Goal: Book appointment/travel/reservation

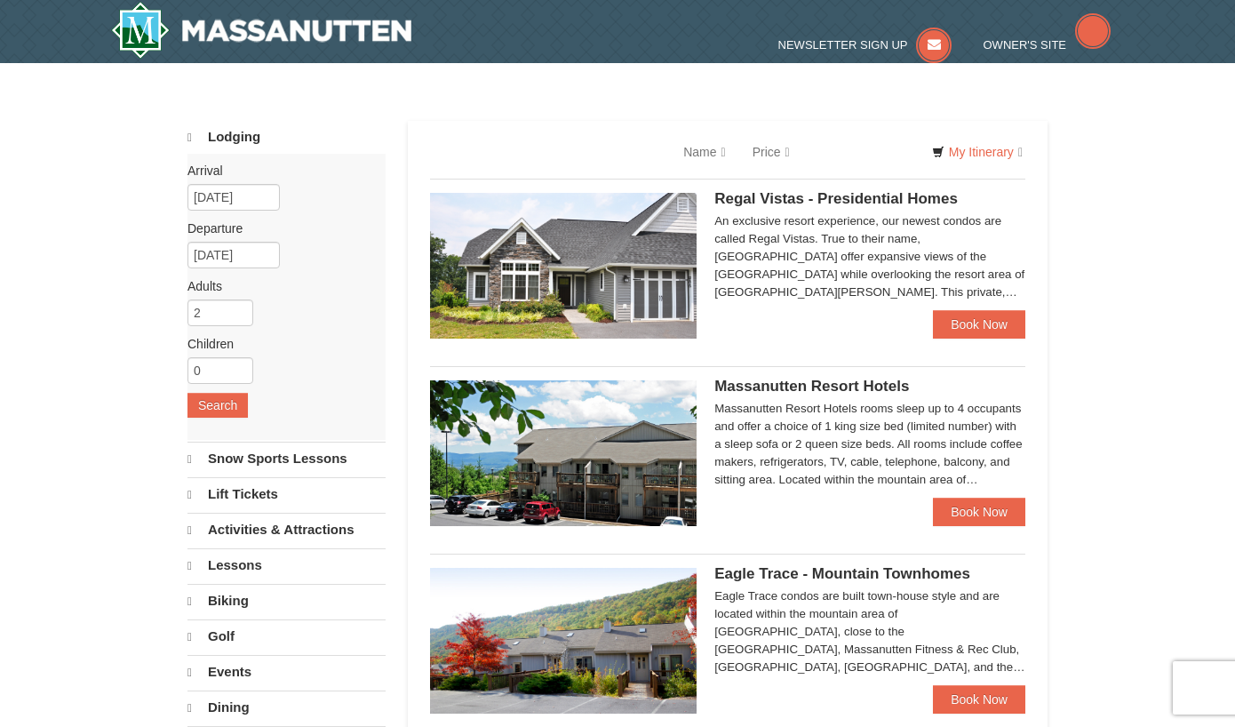
select select "10"
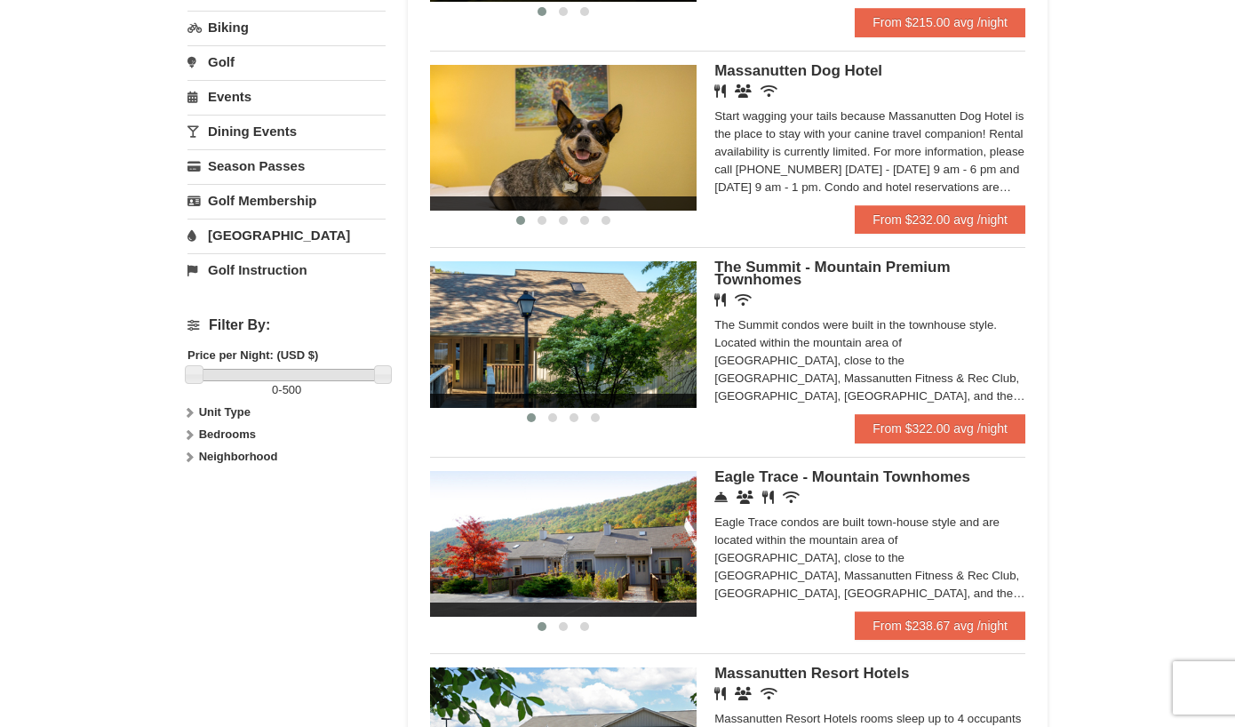
scroll to position [622, 0]
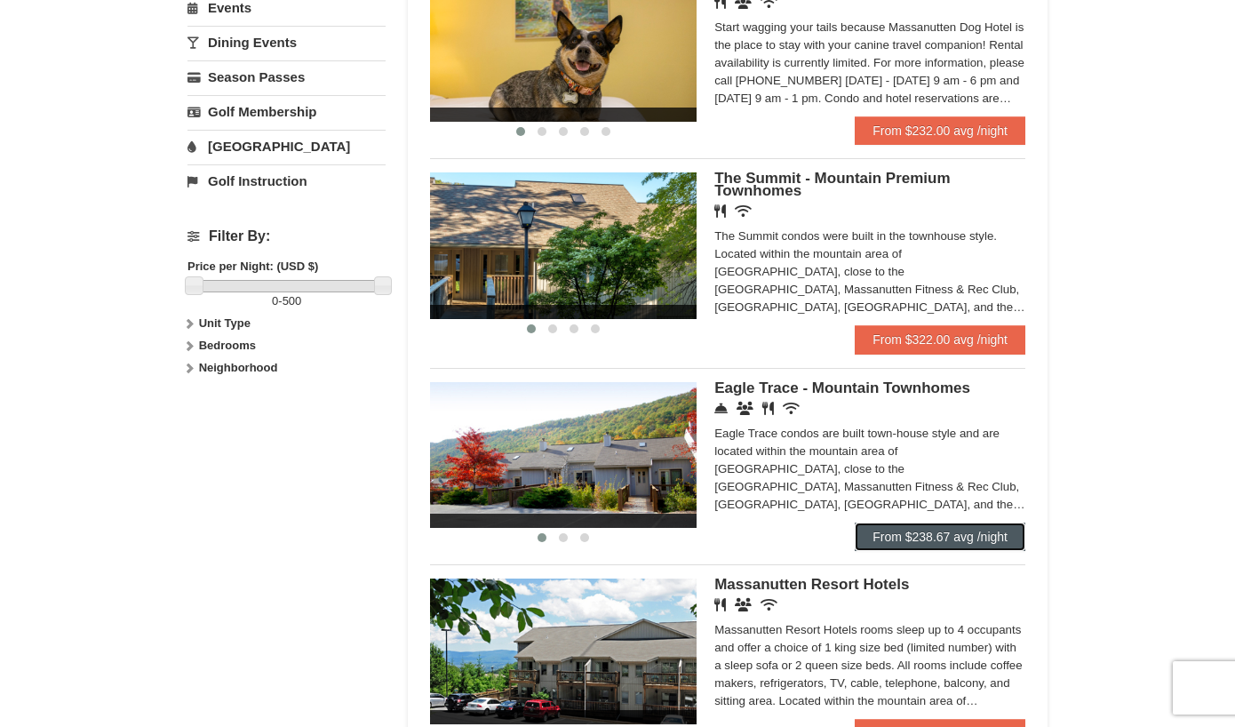
click at [924, 536] on link "From $238.67 avg /night" at bounding box center [940, 536] width 171 height 28
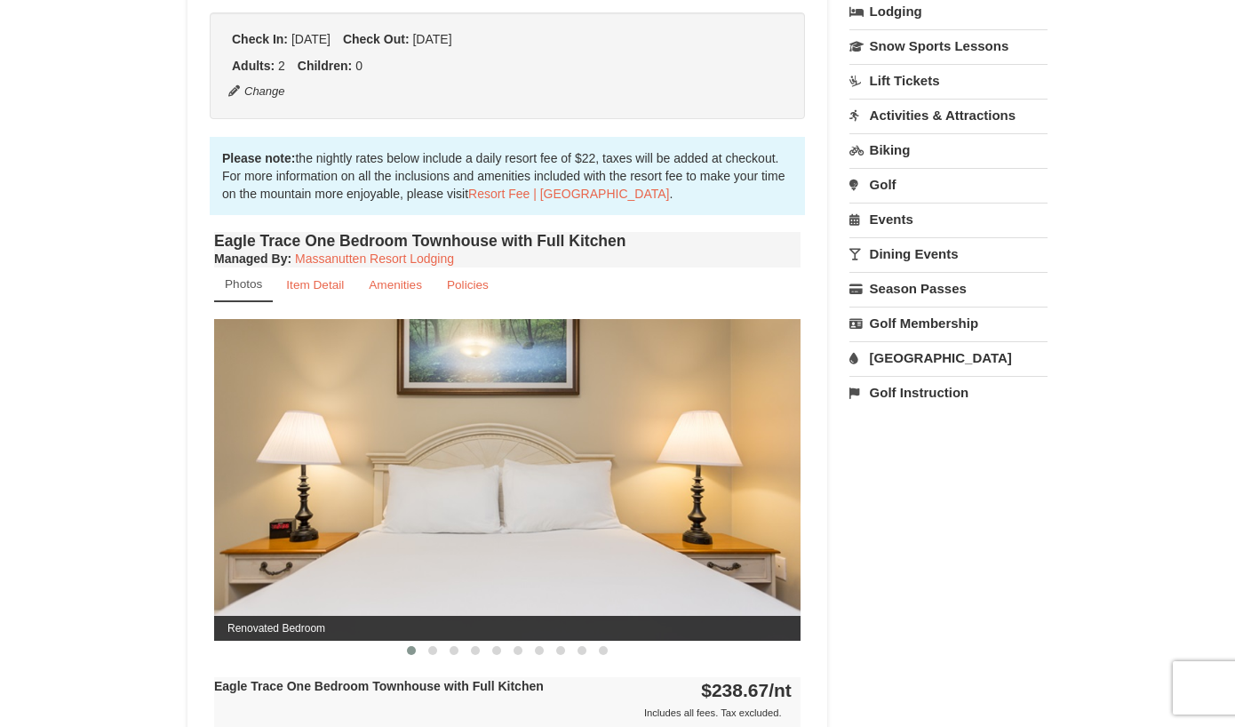
scroll to position [533, 0]
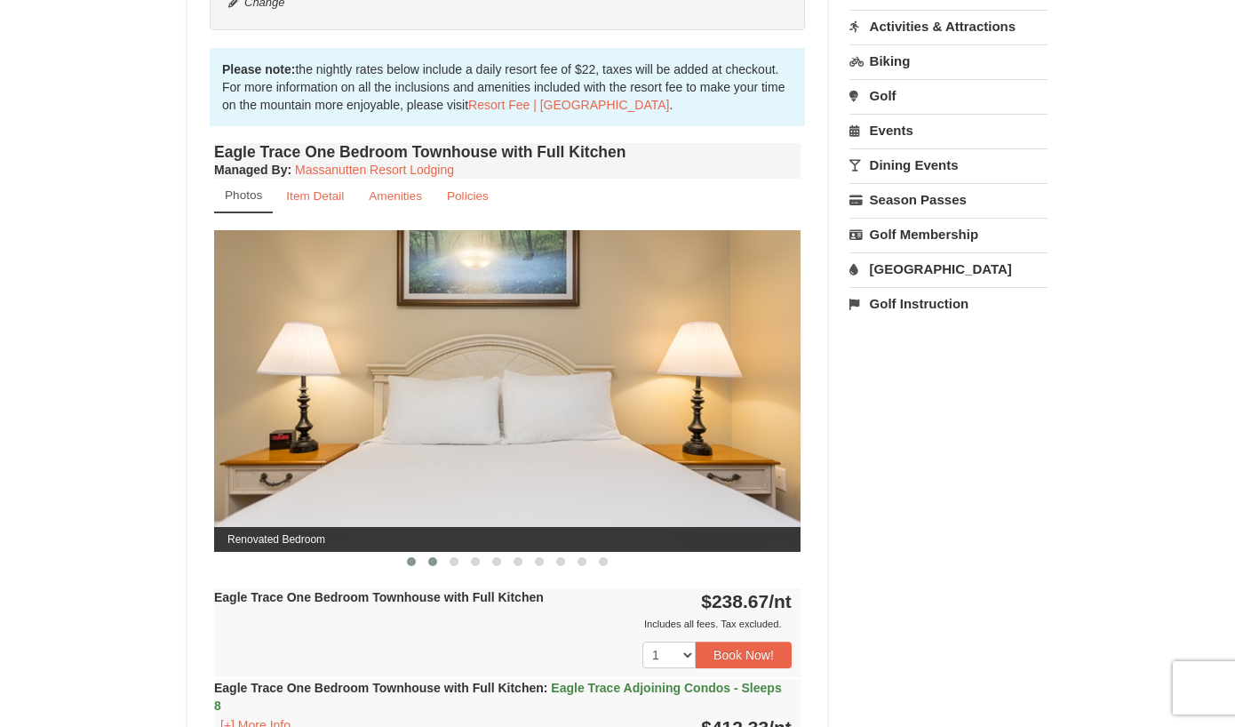
click at [431, 563] on span at bounding box center [432, 561] width 9 height 9
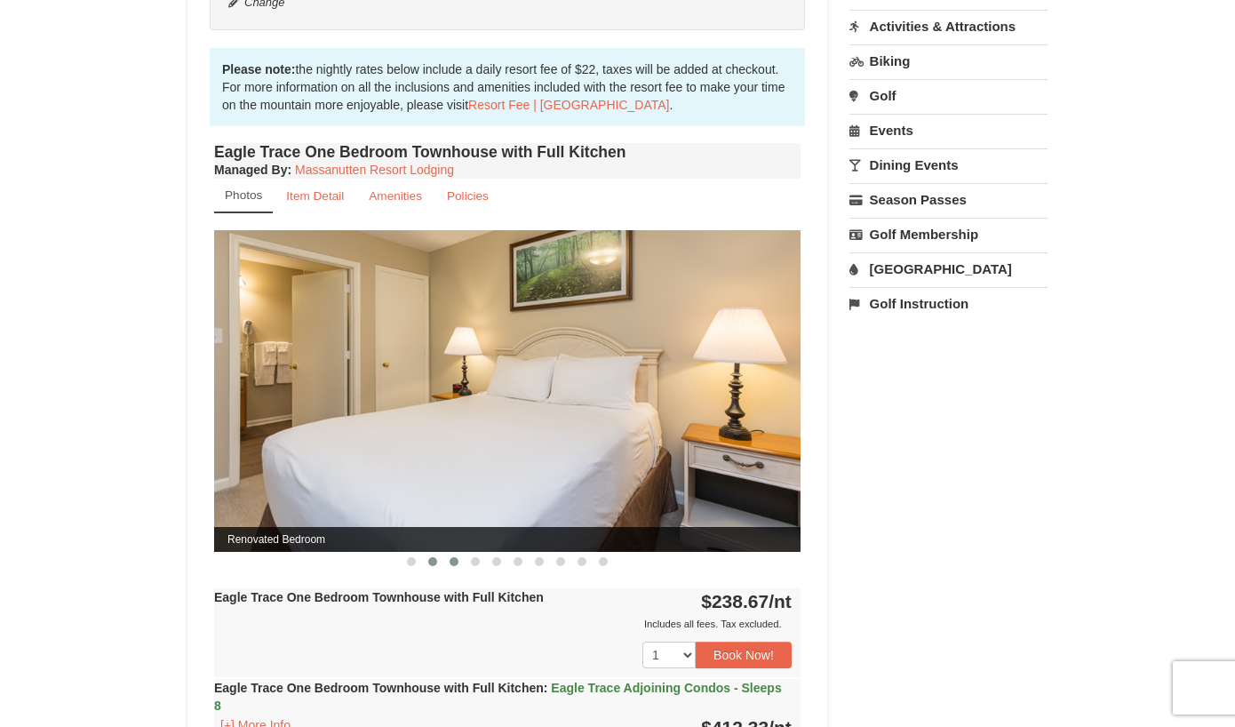
click at [452, 563] on span at bounding box center [454, 561] width 9 height 9
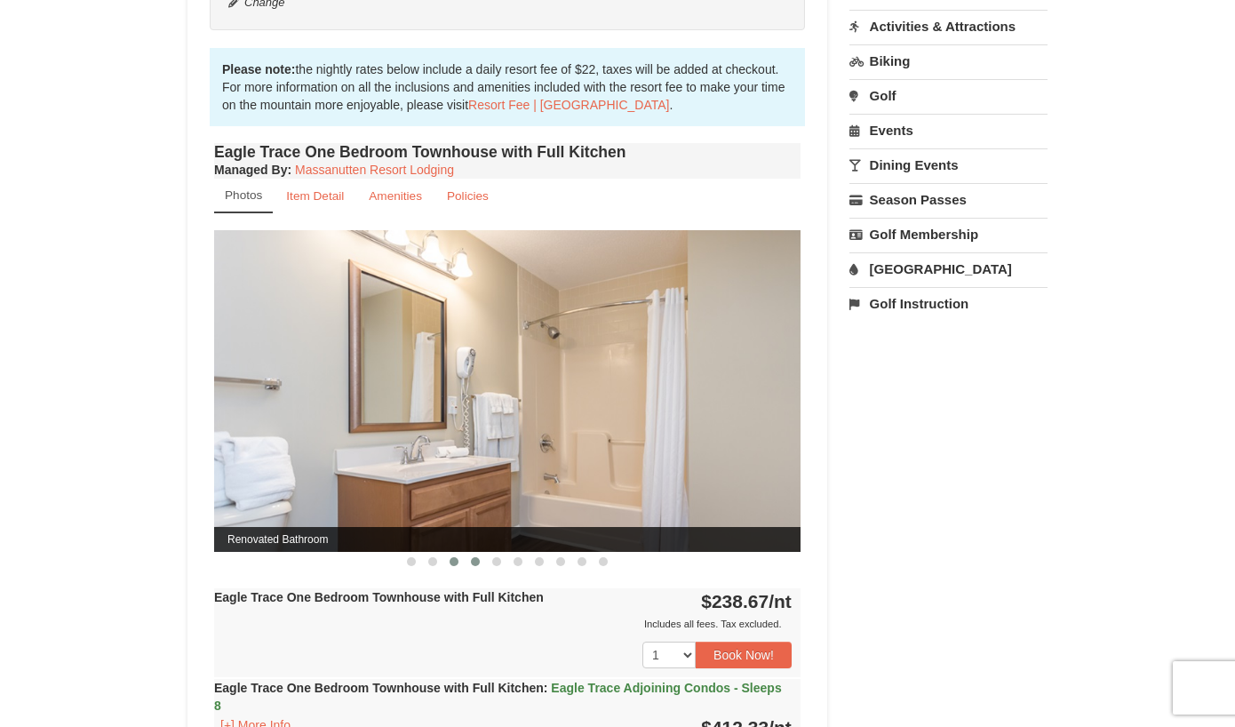
click at [480, 562] on button at bounding box center [475, 562] width 21 height 18
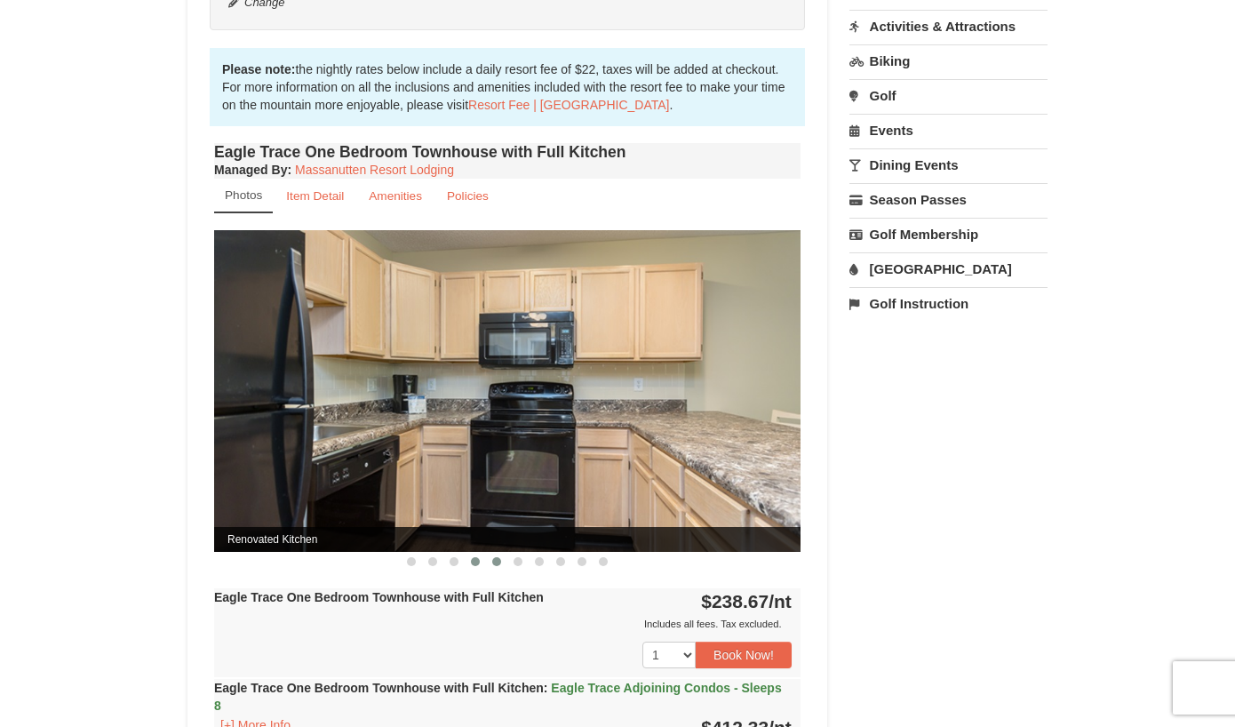
click at [499, 562] on span at bounding box center [496, 561] width 9 height 9
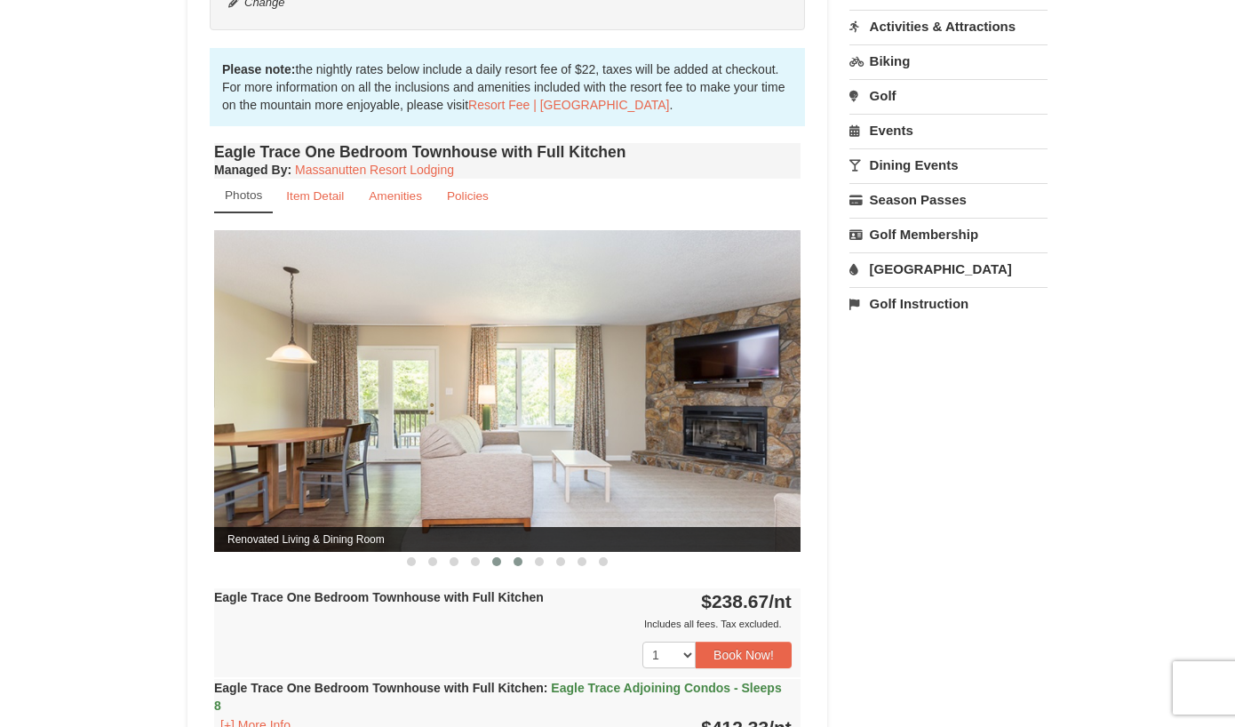
click at [514, 562] on span at bounding box center [518, 561] width 9 height 9
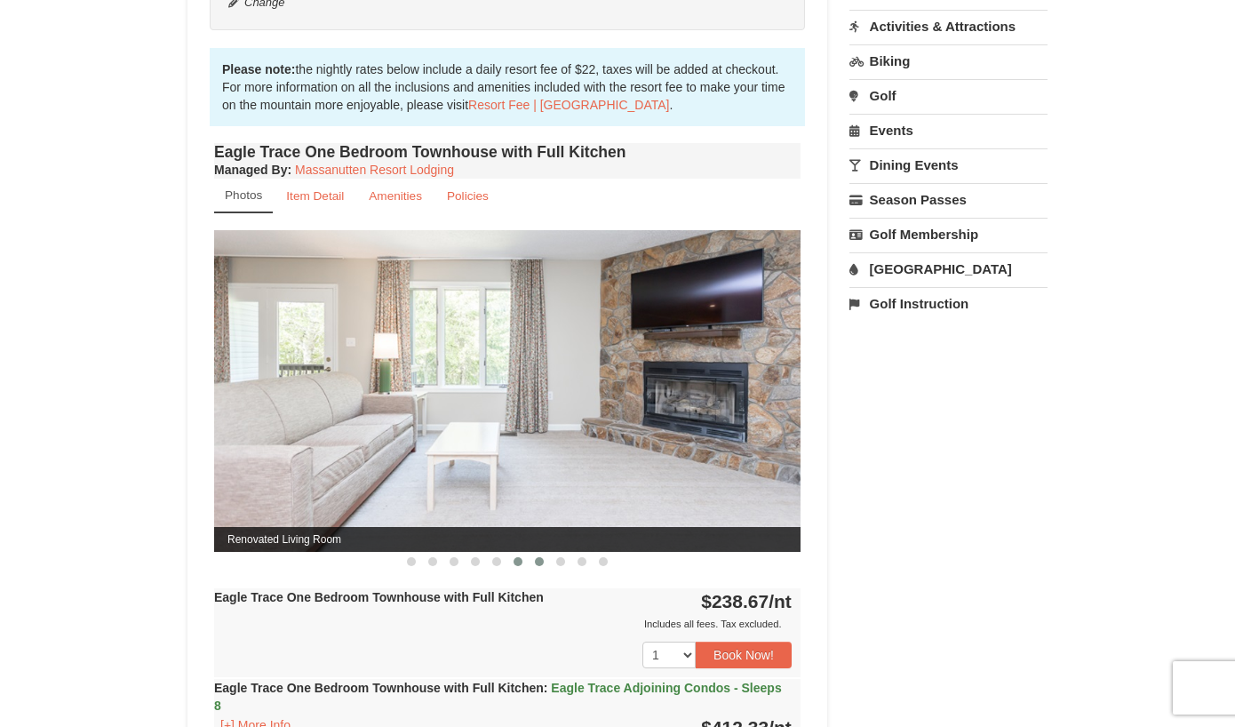
click at [538, 562] on span at bounding box center [539, 561] width 9 height 9
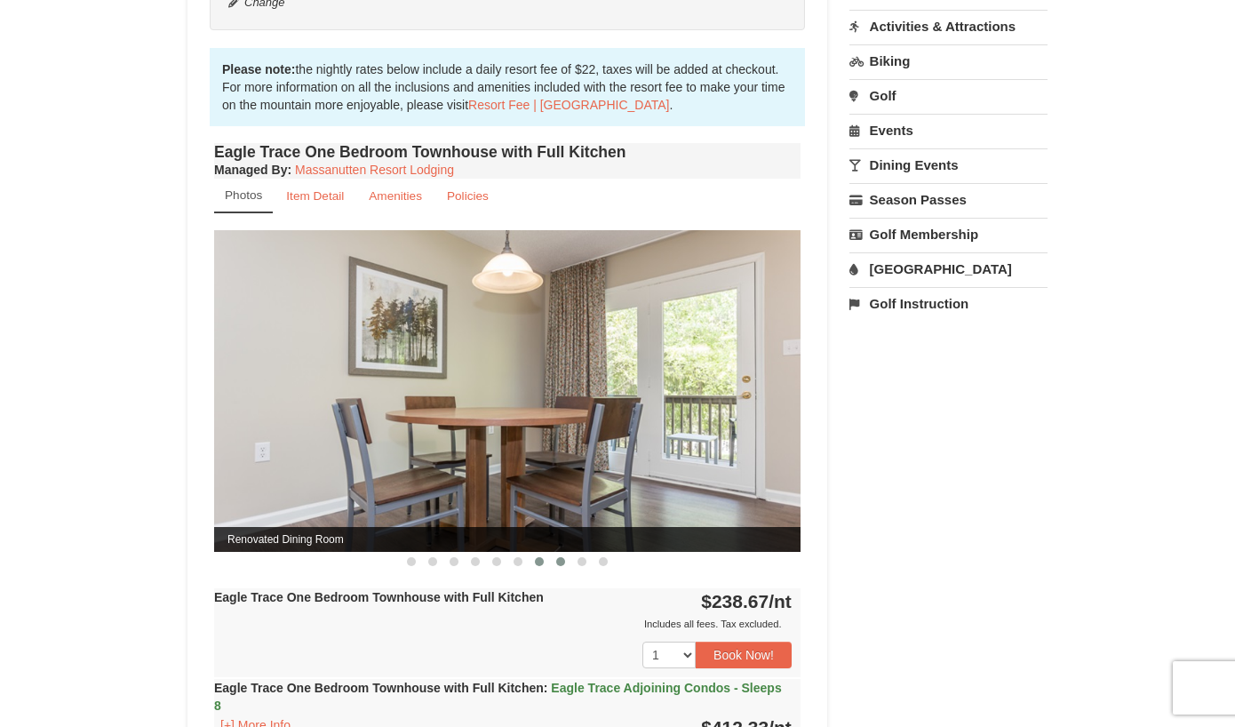
click at [556, 561] on span at bounding box center [560, 561] width 9 height 9
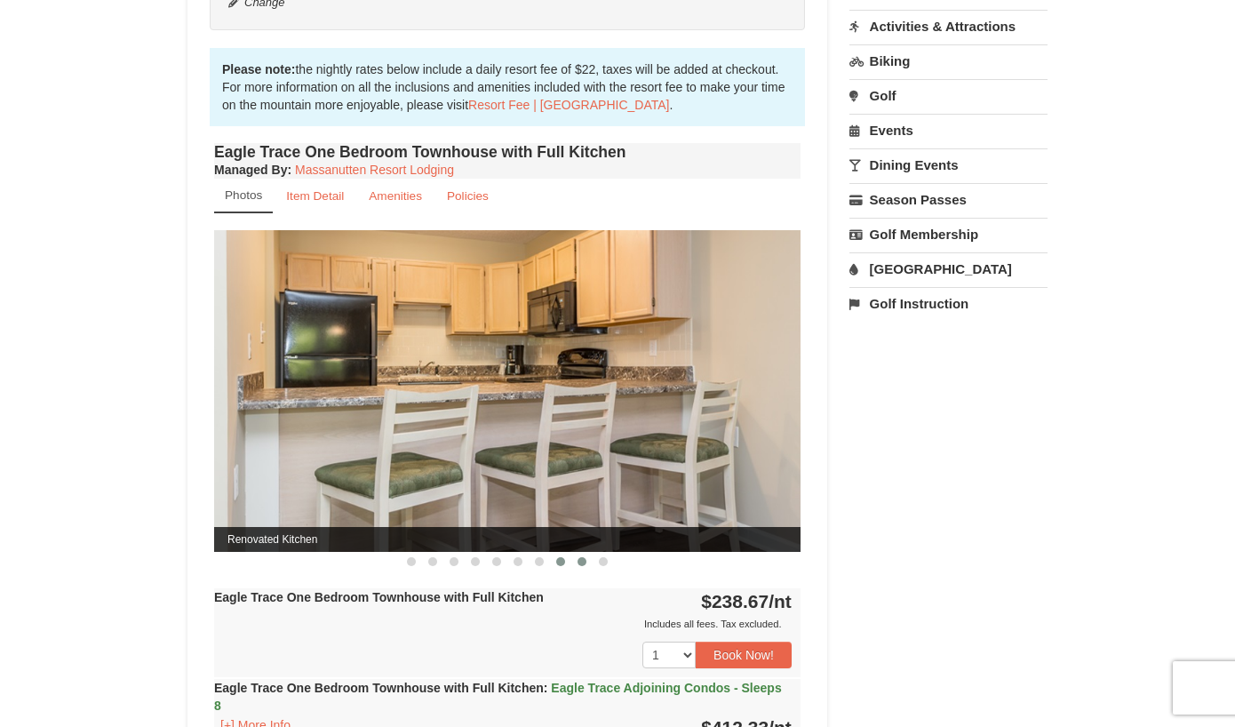
click at [578, 562] on span at bounding box center [582, 561] width 9 height 9
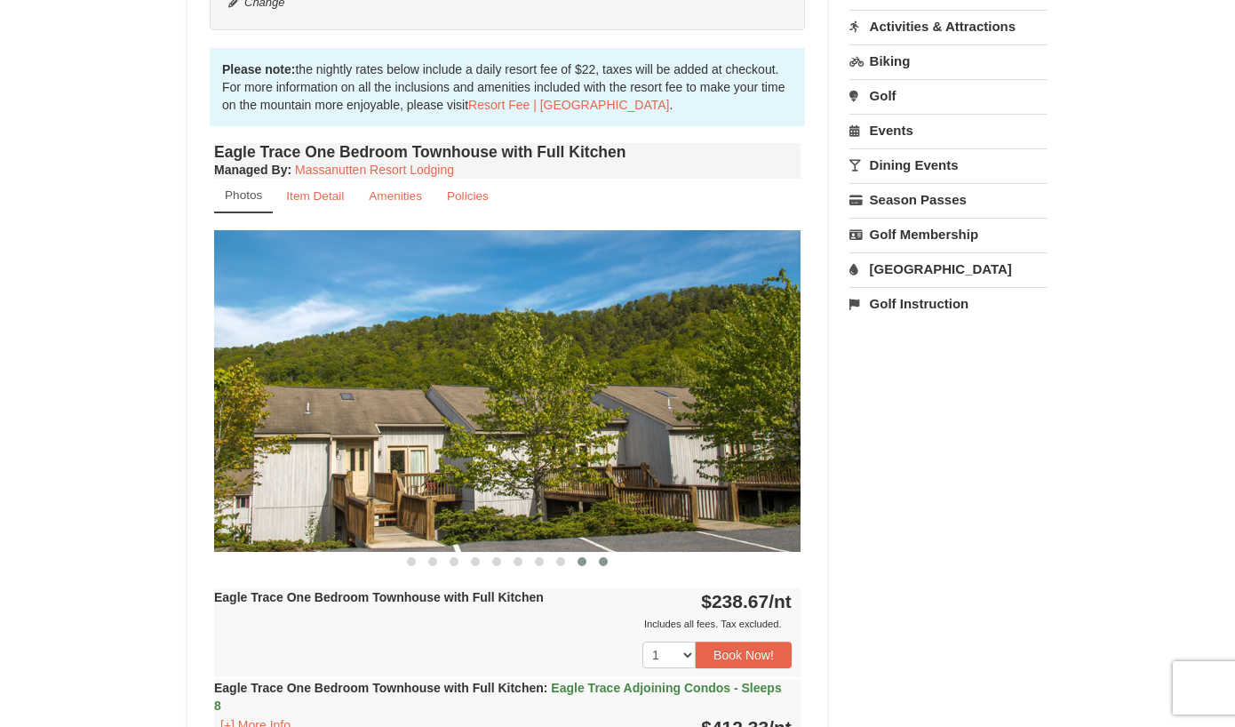
click at [603, 562] on span at bounding box center [603, 561] width 9 height 9
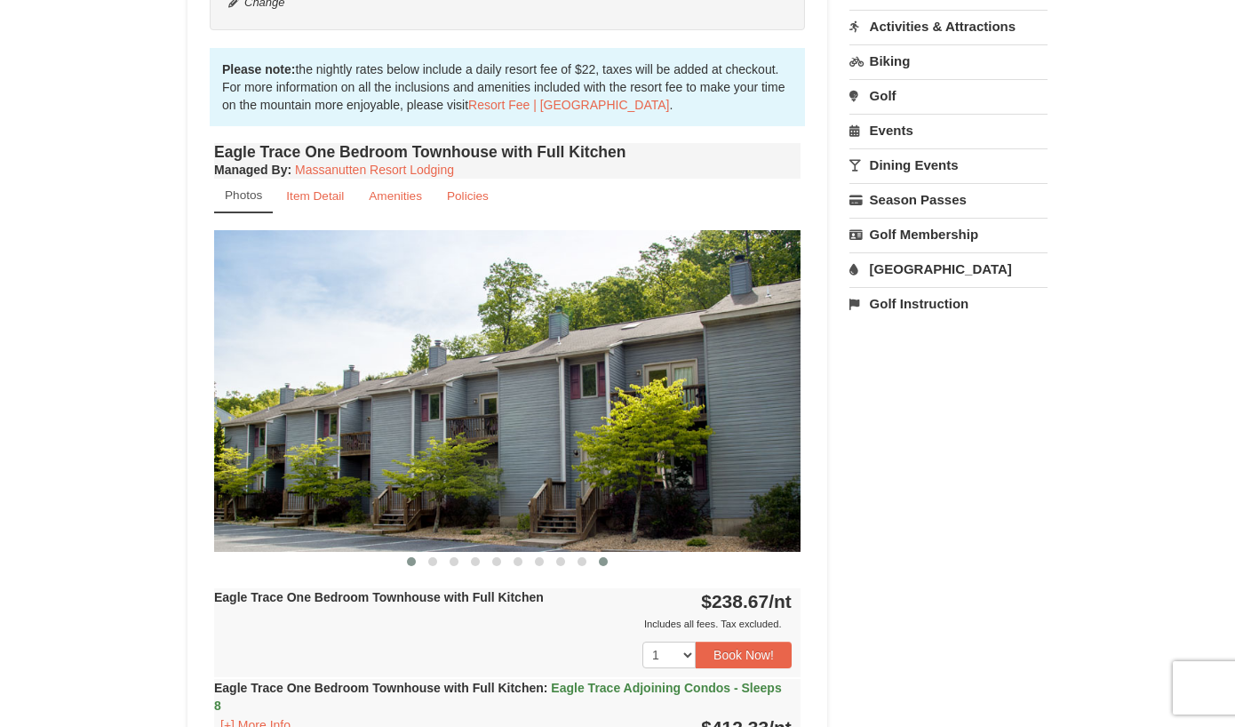
click at [411, 562] on span at bounding box center [411, 561] width 9 height 9
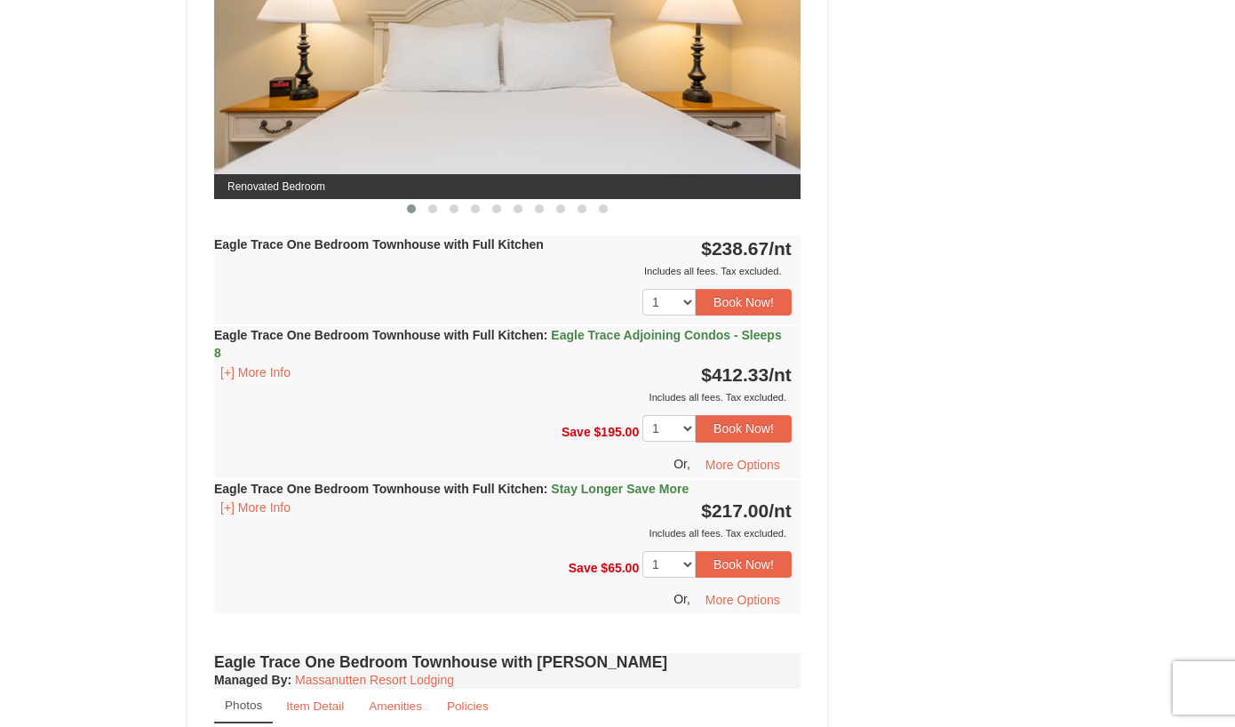
scroll to position [889, 0]
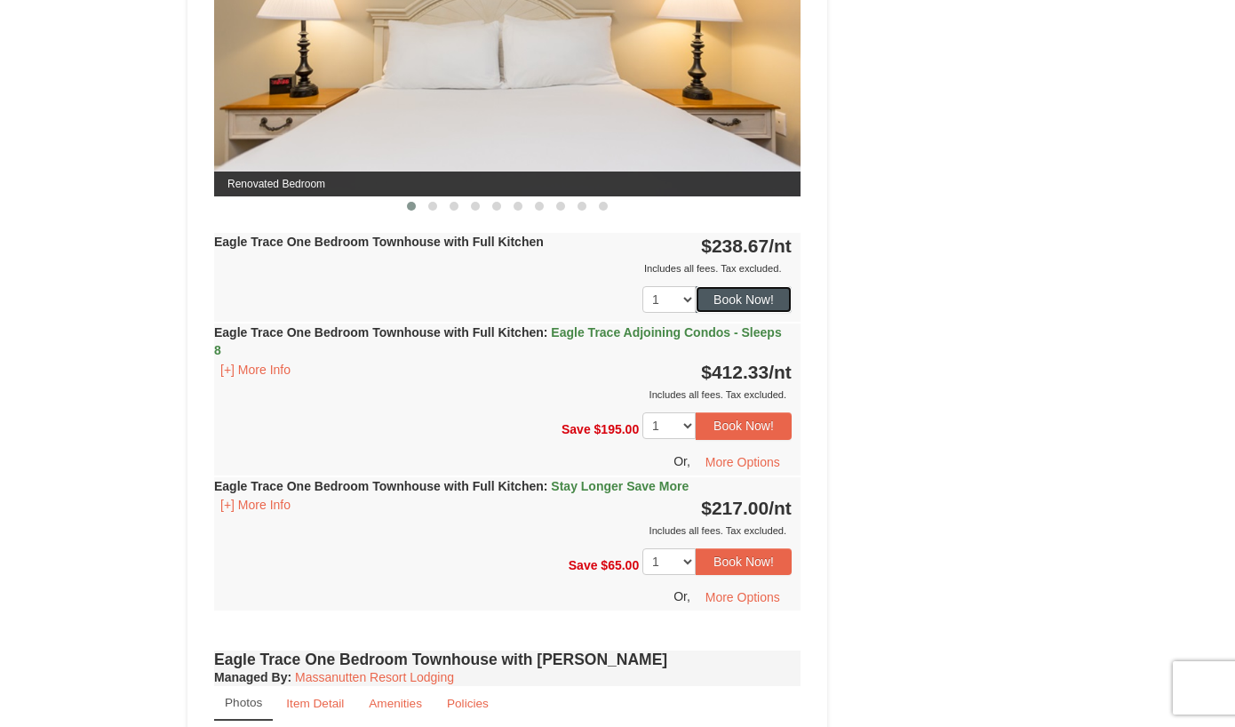
click at [746, 299] on button "Book Now!" at bounding box center [744, 299] width 96 height 27
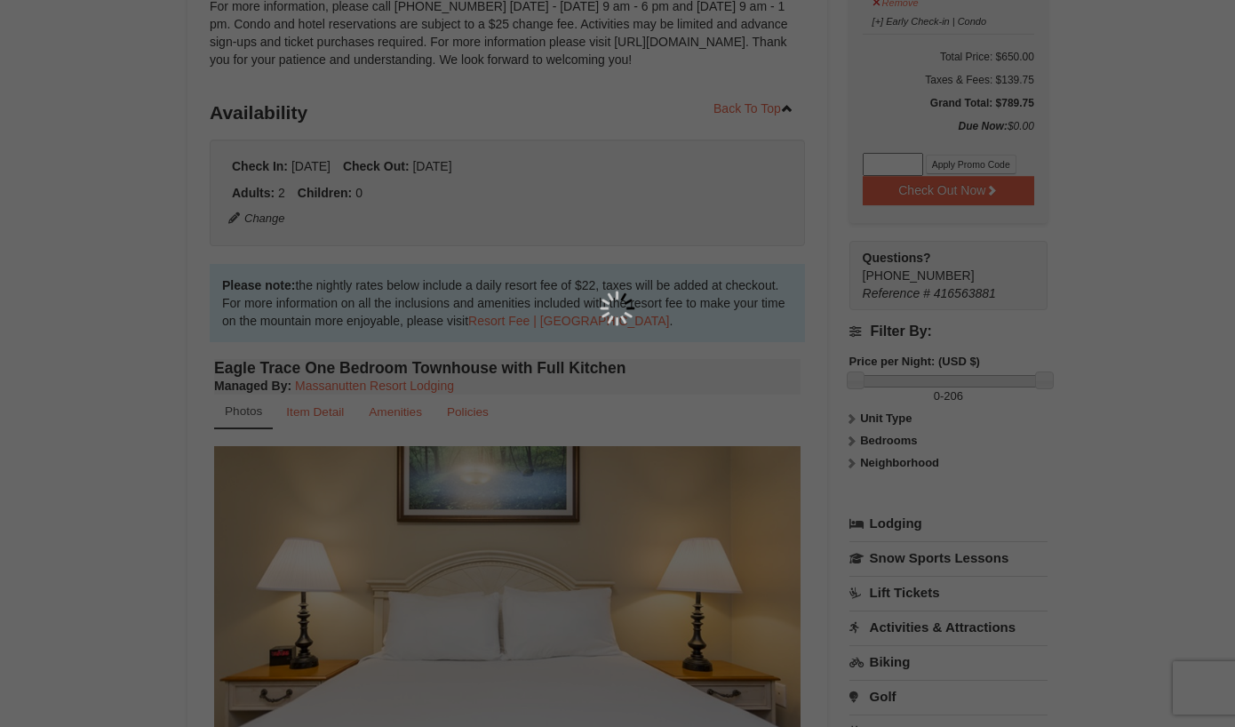
scroll to position [173, 0]
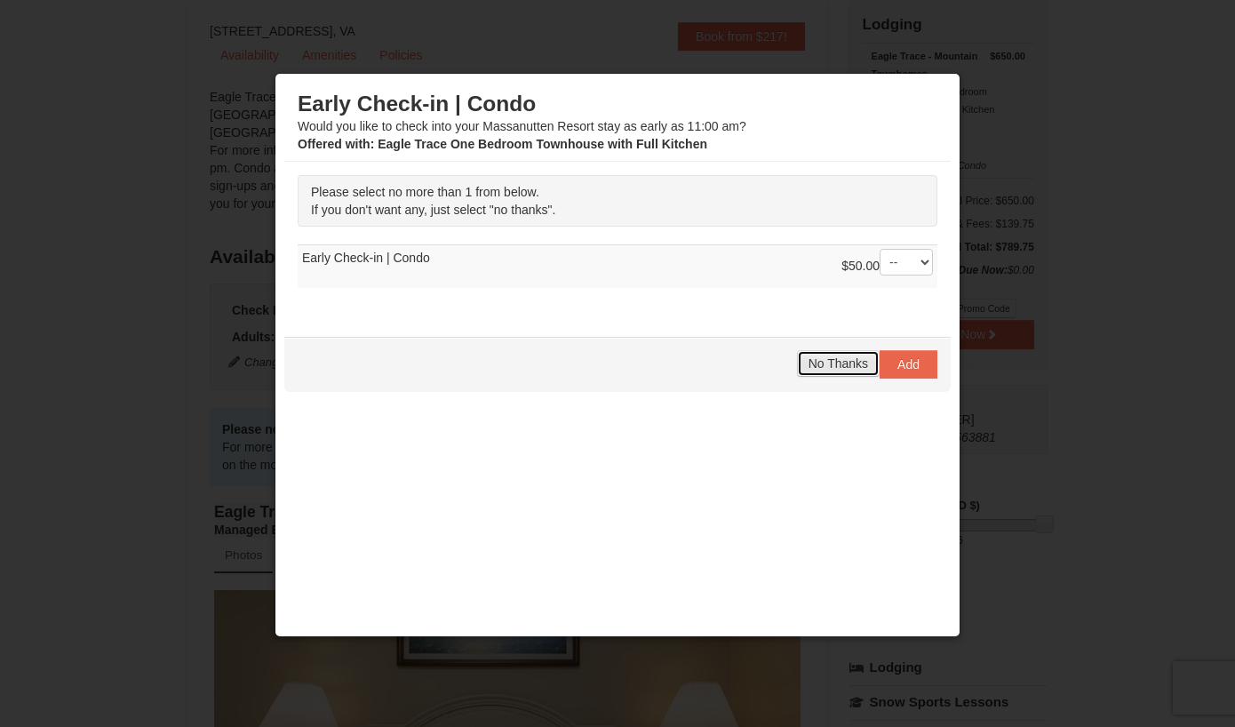
click at [814, 363] on span "No Thanks" at bounding box center [839, 363] width 60 height 14
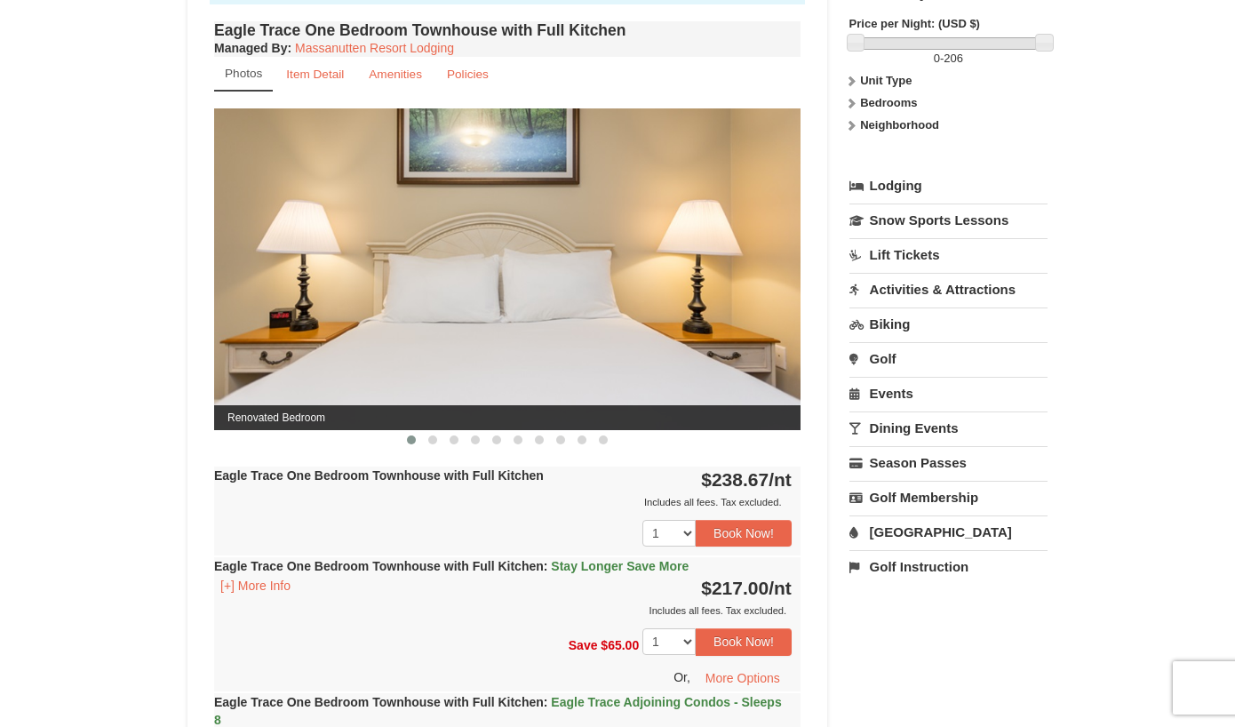
scroll to position [711, 0]
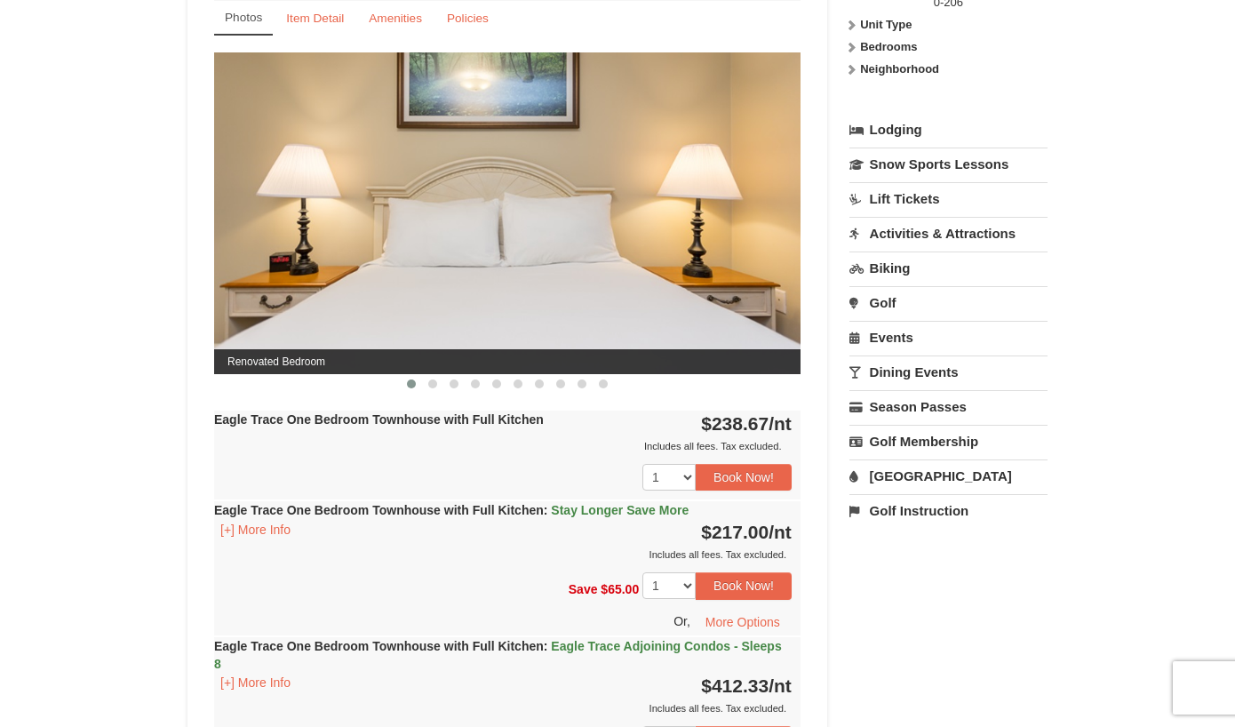
click at [1101, 618] on div "× <<Back to results Eagle Trace - Mountain Townhomes Book from $217! 1822 Resor…" at bounding box center [617, 725] width 1235 height 2749
click at [737, 586] on button "Book Now!" at bounding box center [744, 585] width 96 height 27
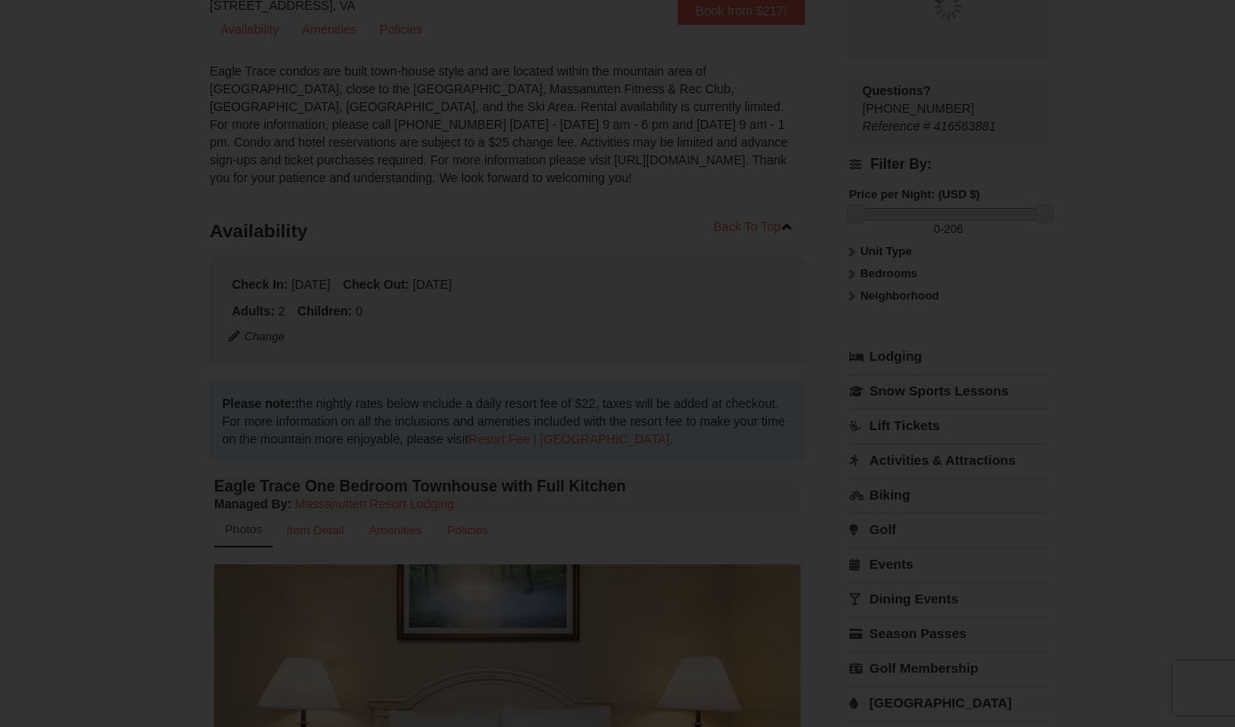
scroll to position [173, 0]
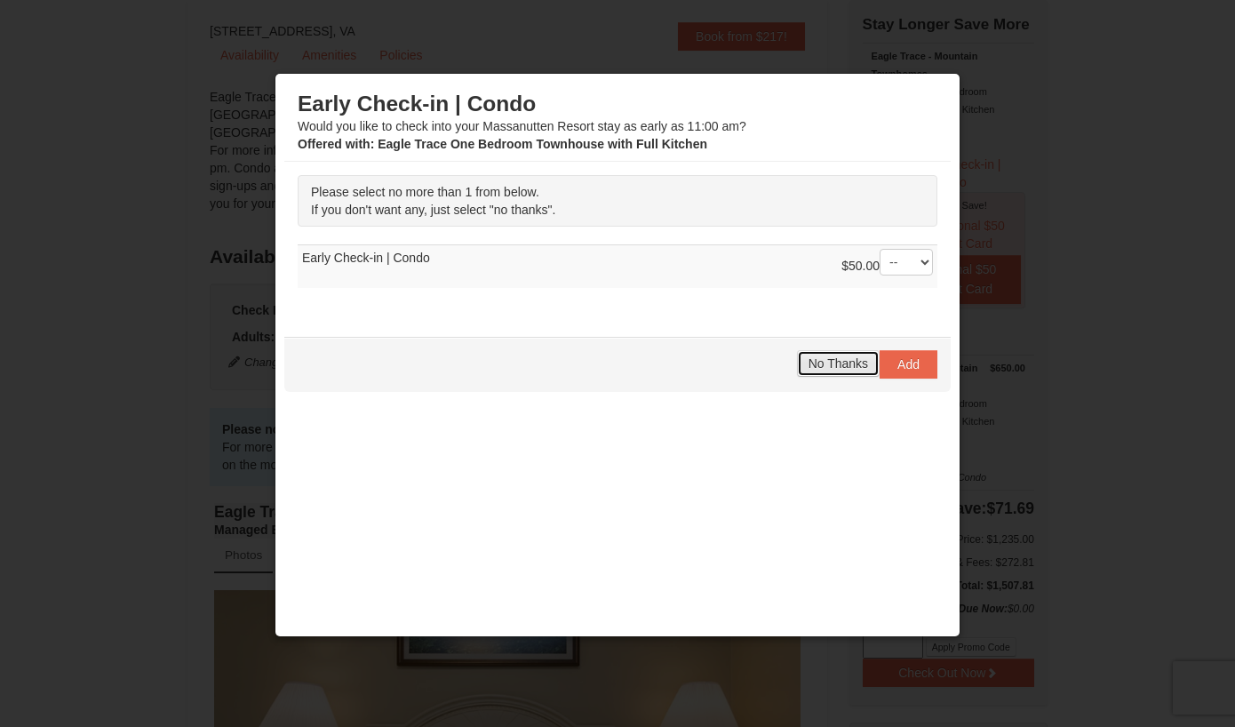
click at [809, 359] on span "No Thanks" at bounding box center [839, 363] width 60 height 14
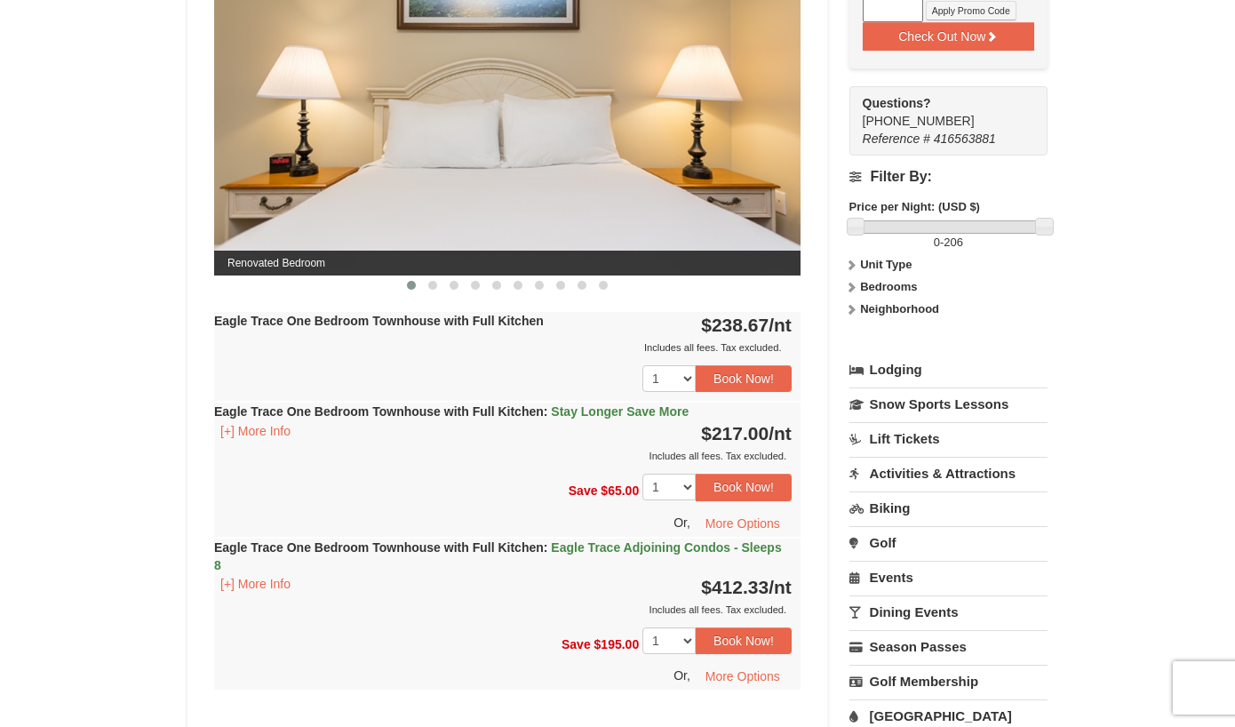
scroll to position [884, 0]
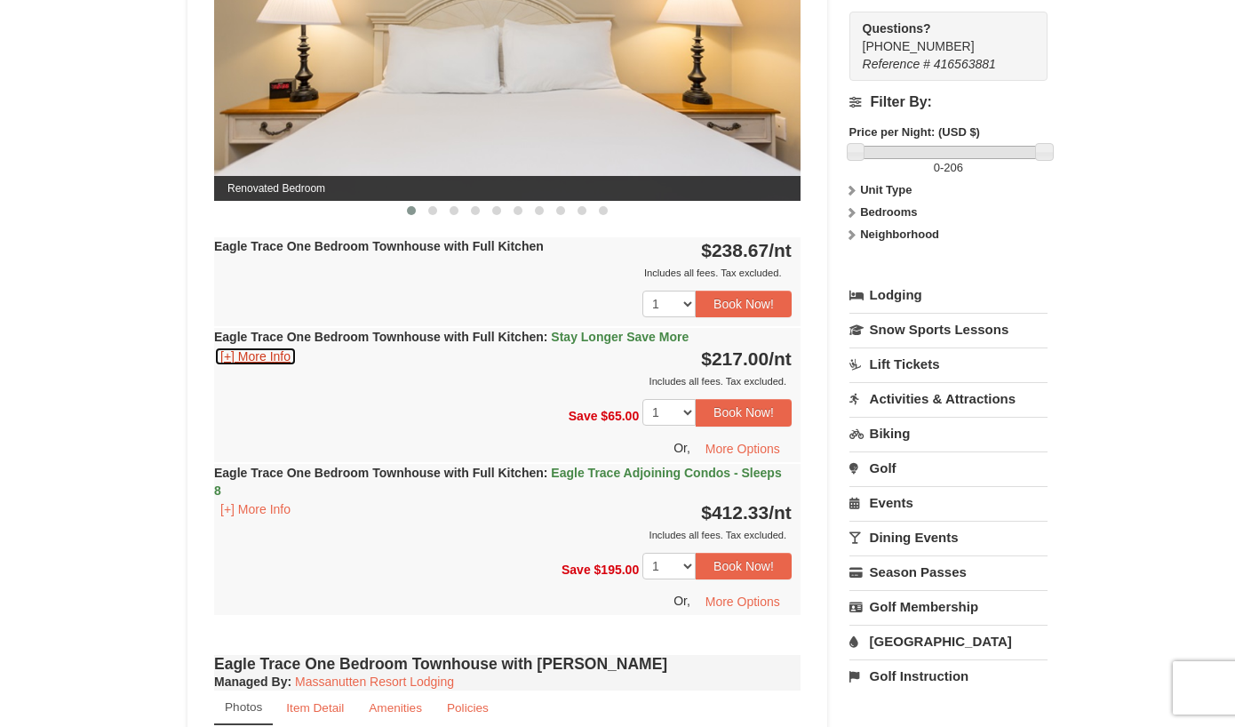
click at [259, 358] on button "[+] More Info" at bounding box center [255, 357] width 83 height 20
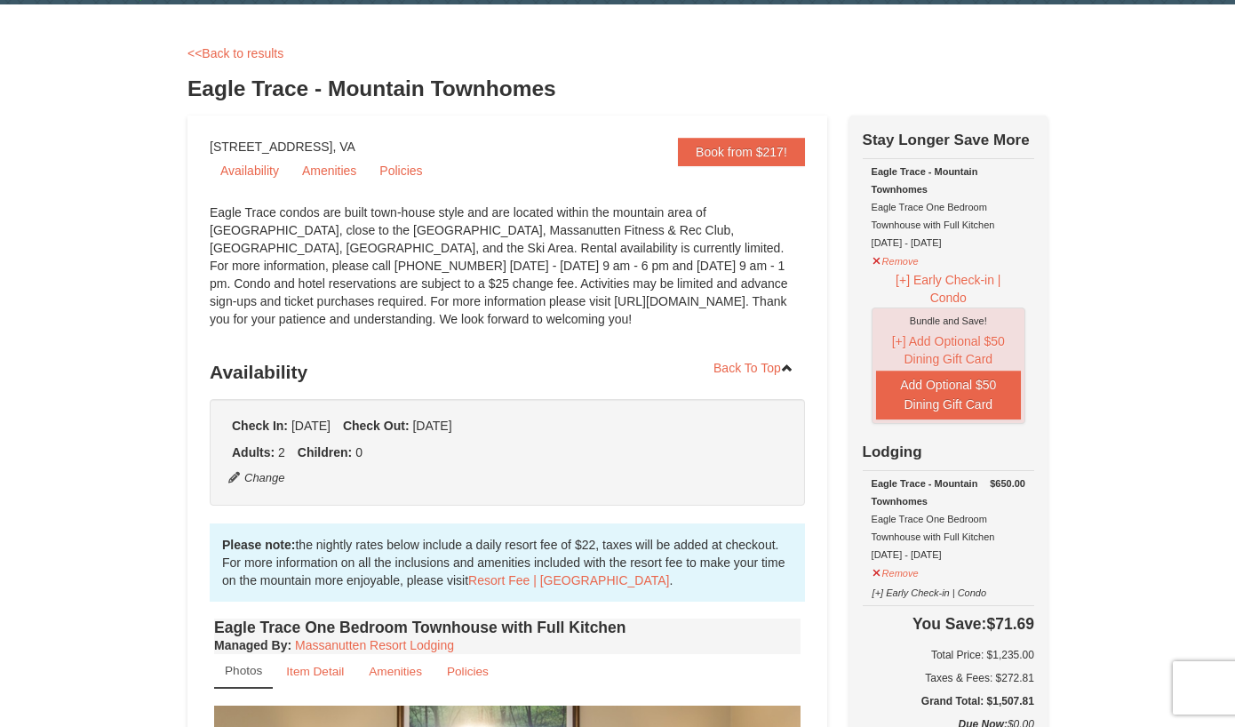
scroll to position [89, 0]
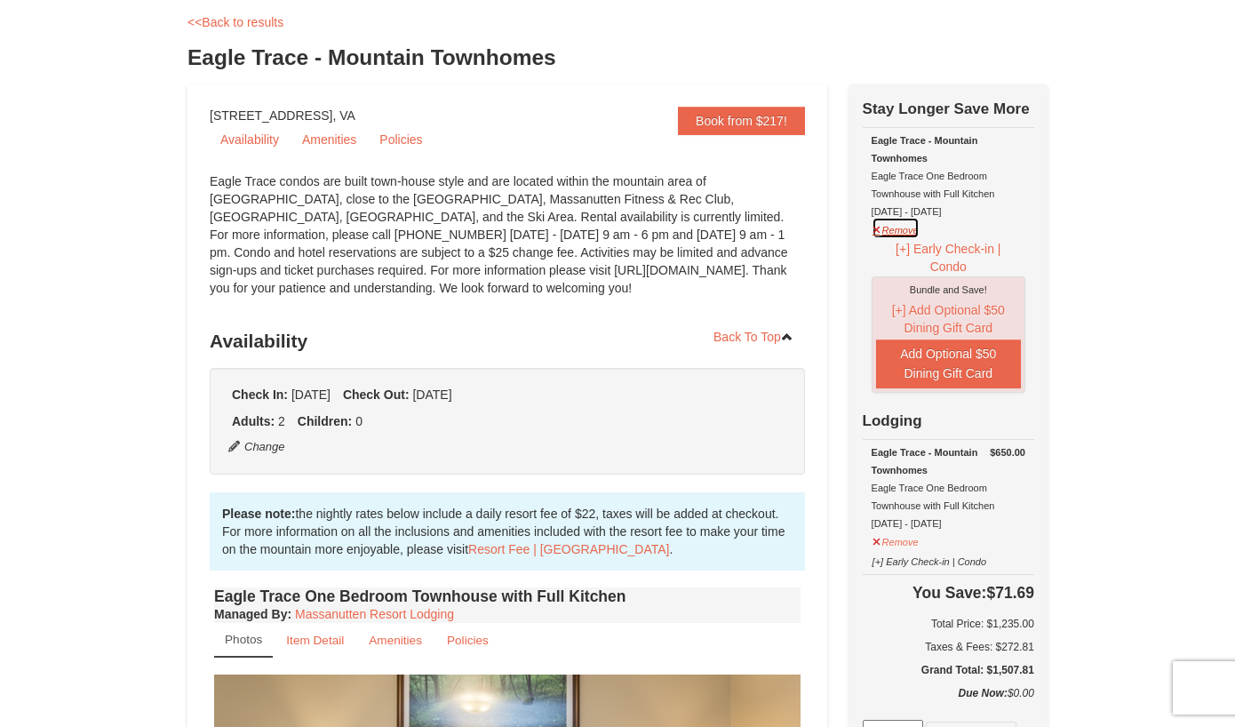
click at [872, 233] on button "Remove" at bounding box center [896, 228] width 48 height 22
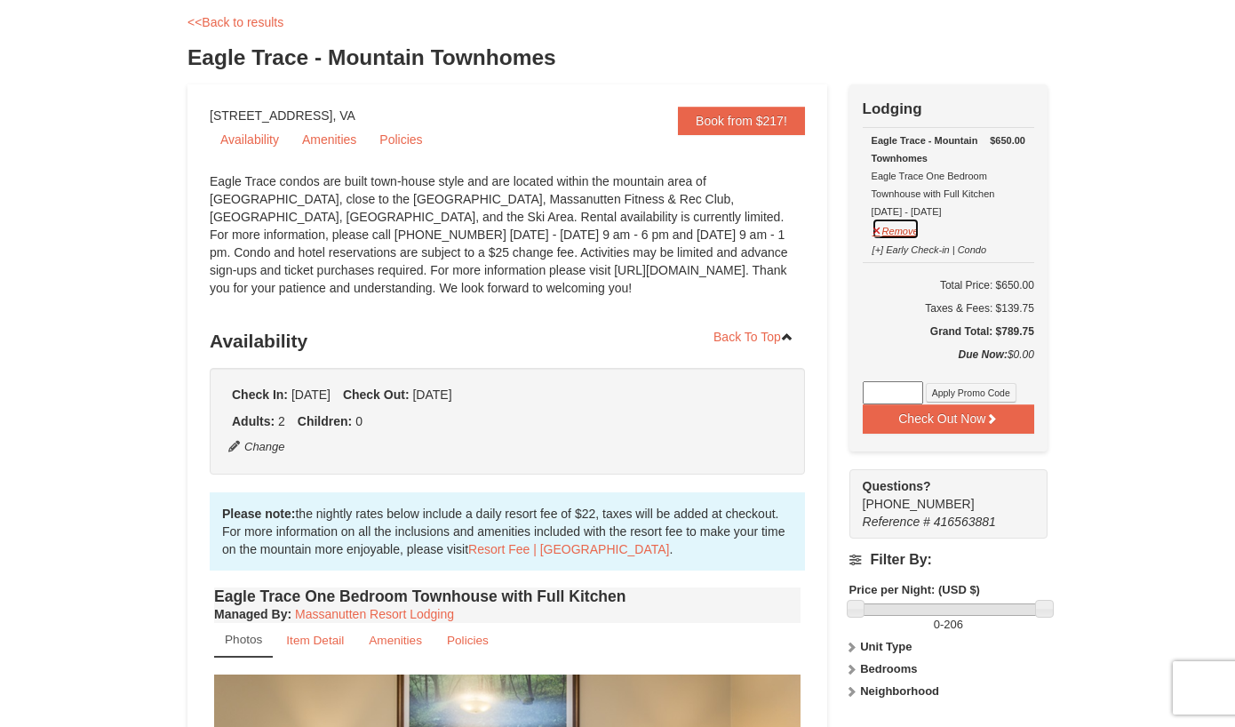
click at [895, 234] on button "Remove" at bounding box center [896, 229] width 48 height 22
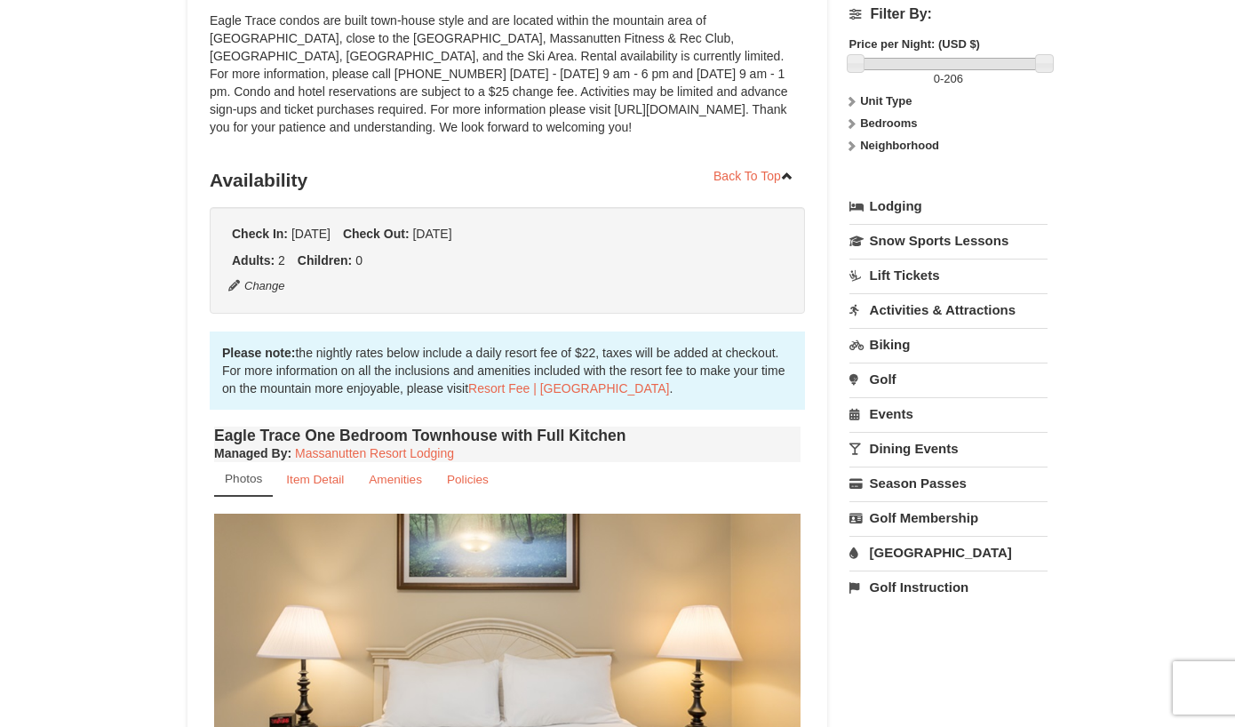
scroll to position [355, 0]
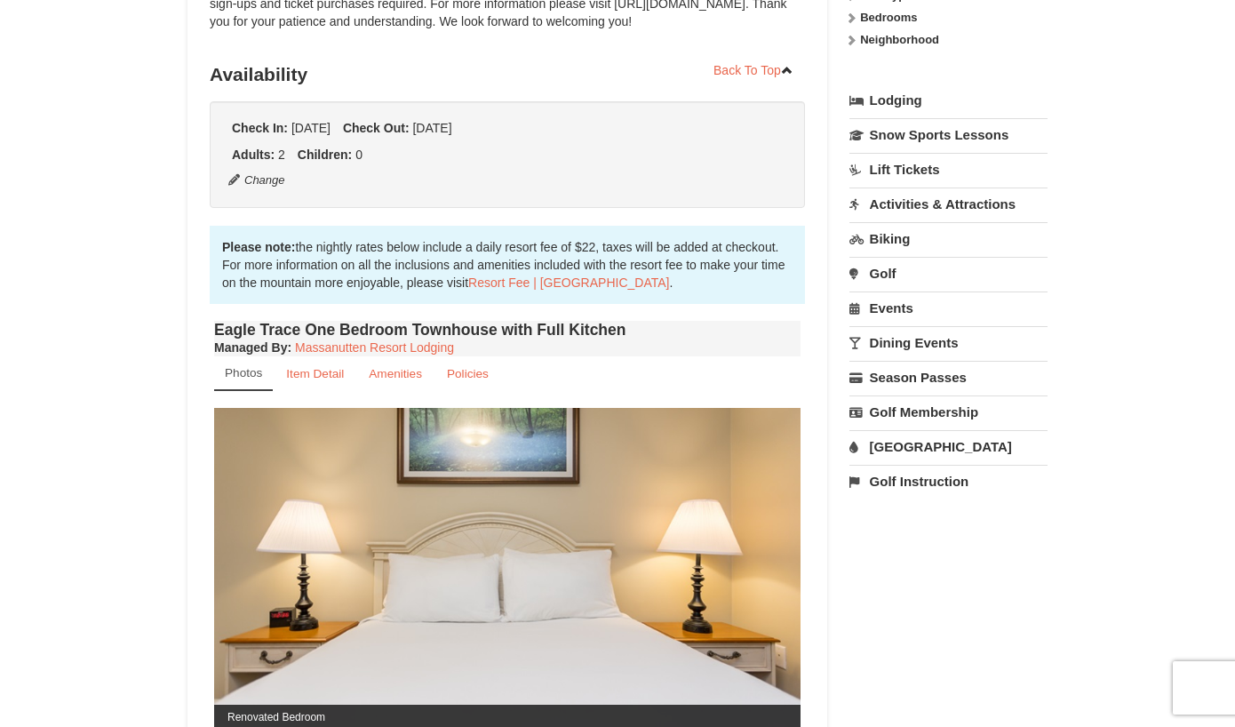
click at [880, 273] on link "Golf" at bounding box center [948, 273] width 198 height 33
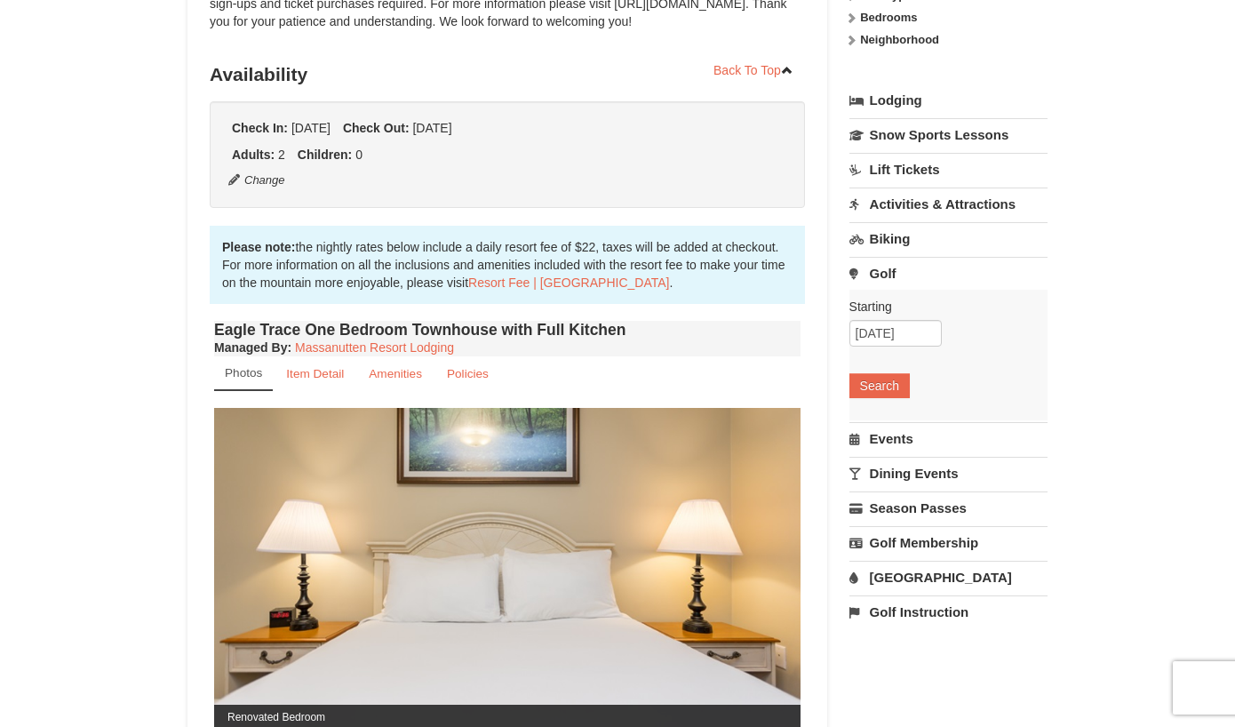
click at [947, 608] on link "Golf Instruction" at bounding box center [948, 611] width 198 height 33
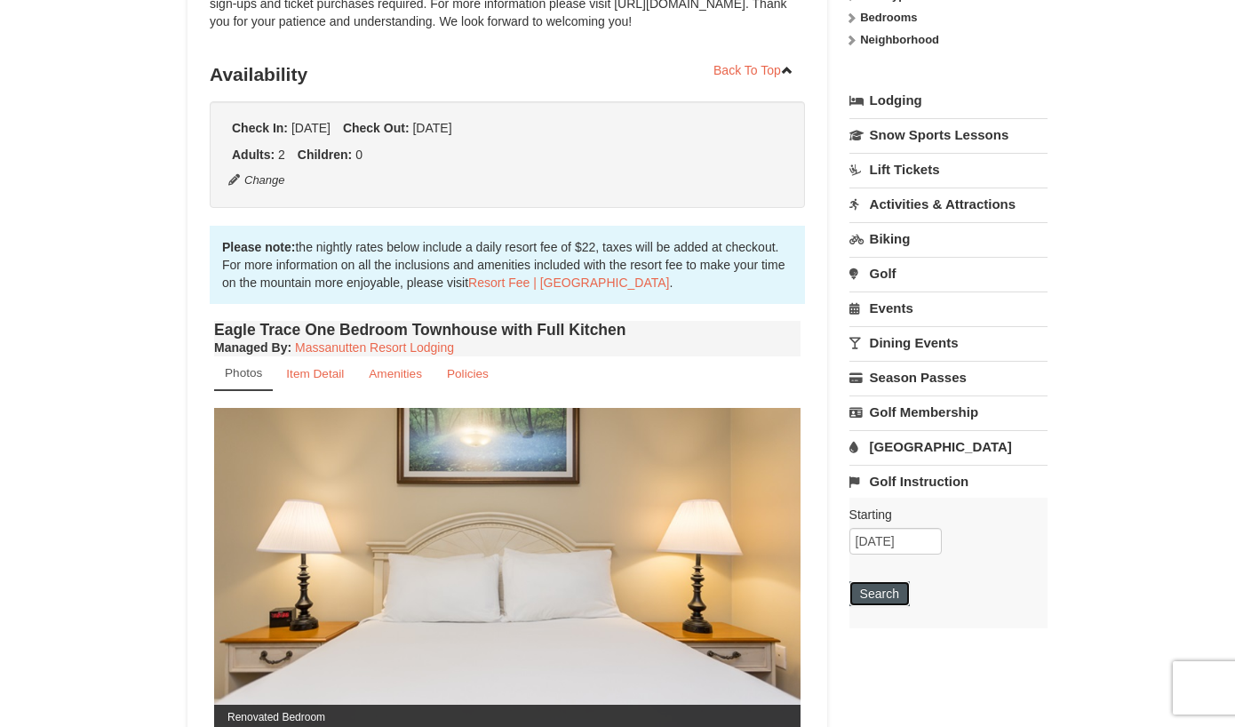
click at [876, 597] on button "Search" at bounding box center [879, 593] width 60 height 25
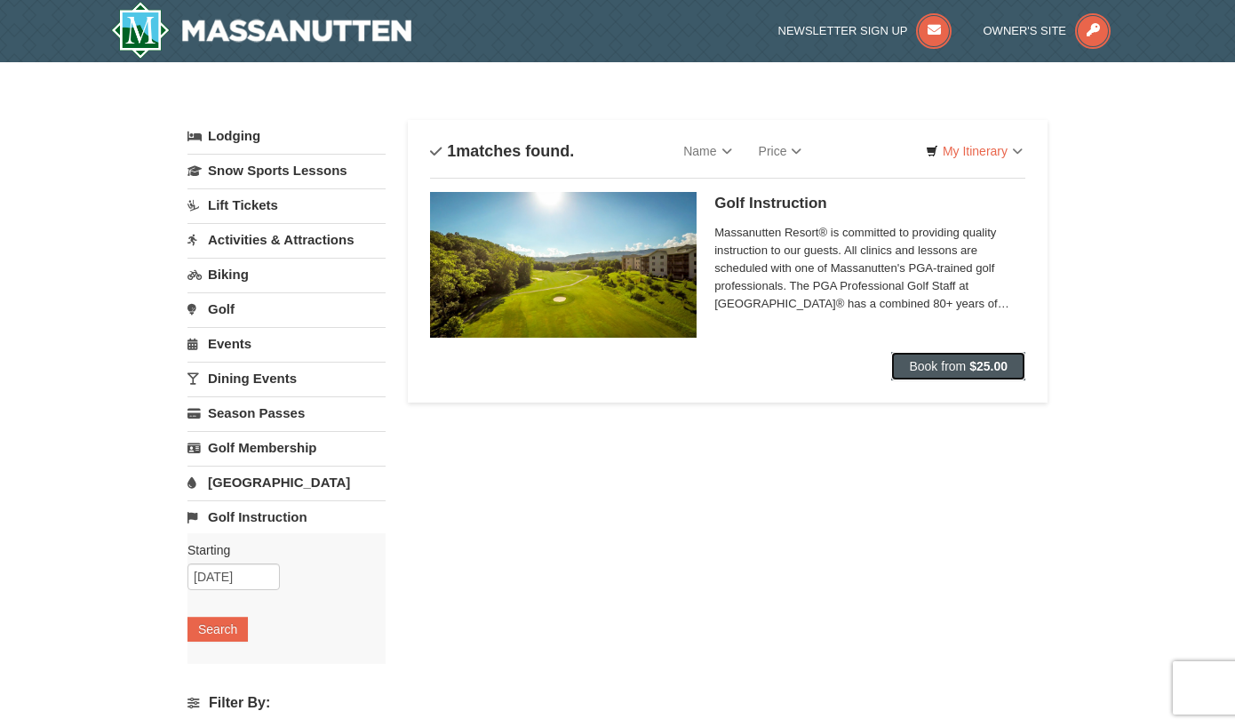
click at [975, 370] on strong "$25.00" at bounding box center [988, 366] width 38 height 14
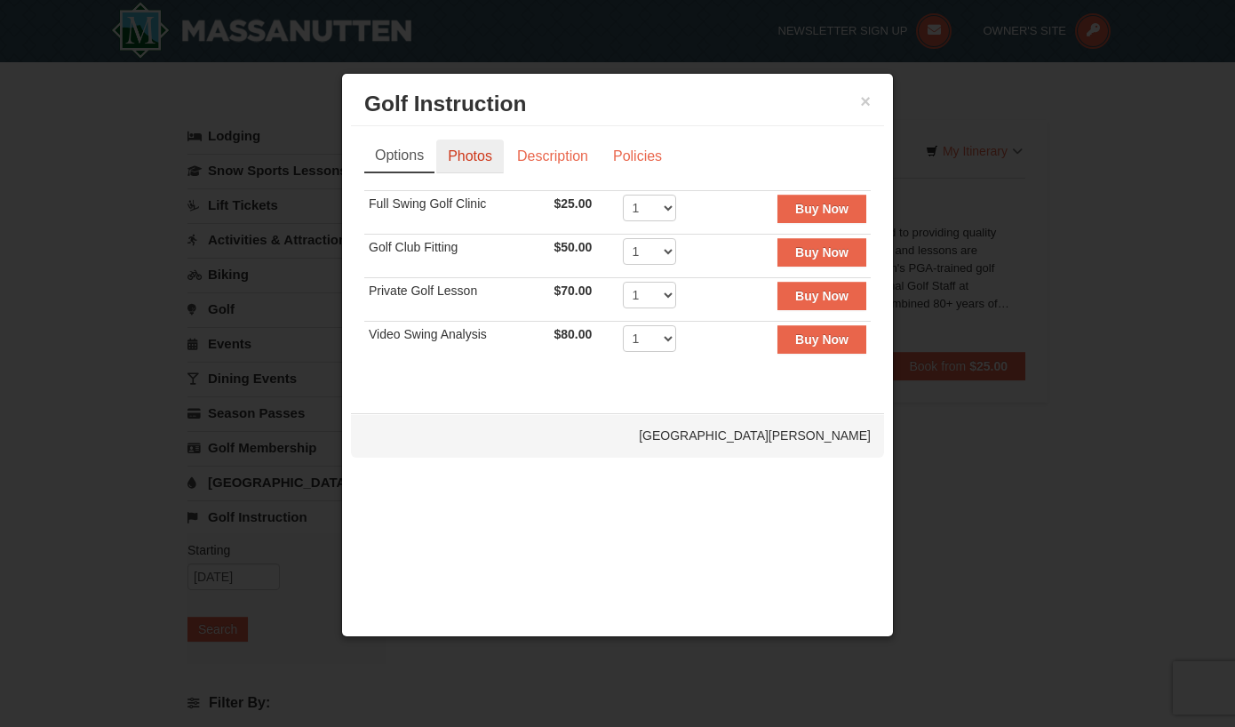
click at [472, 161] on link "Photos" at bounding box center [470, 157] width 68 height 34
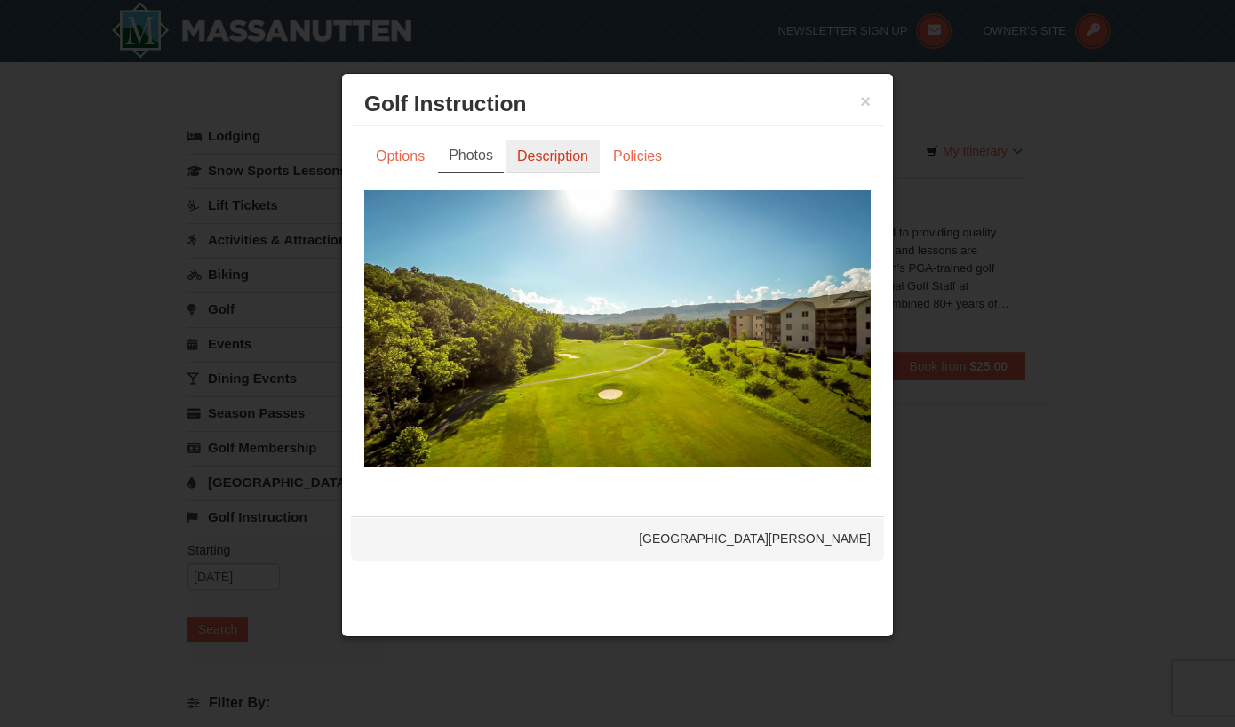
click at [543, 156] on link "Description" at bounding box center [553, 157] width 94 height 34
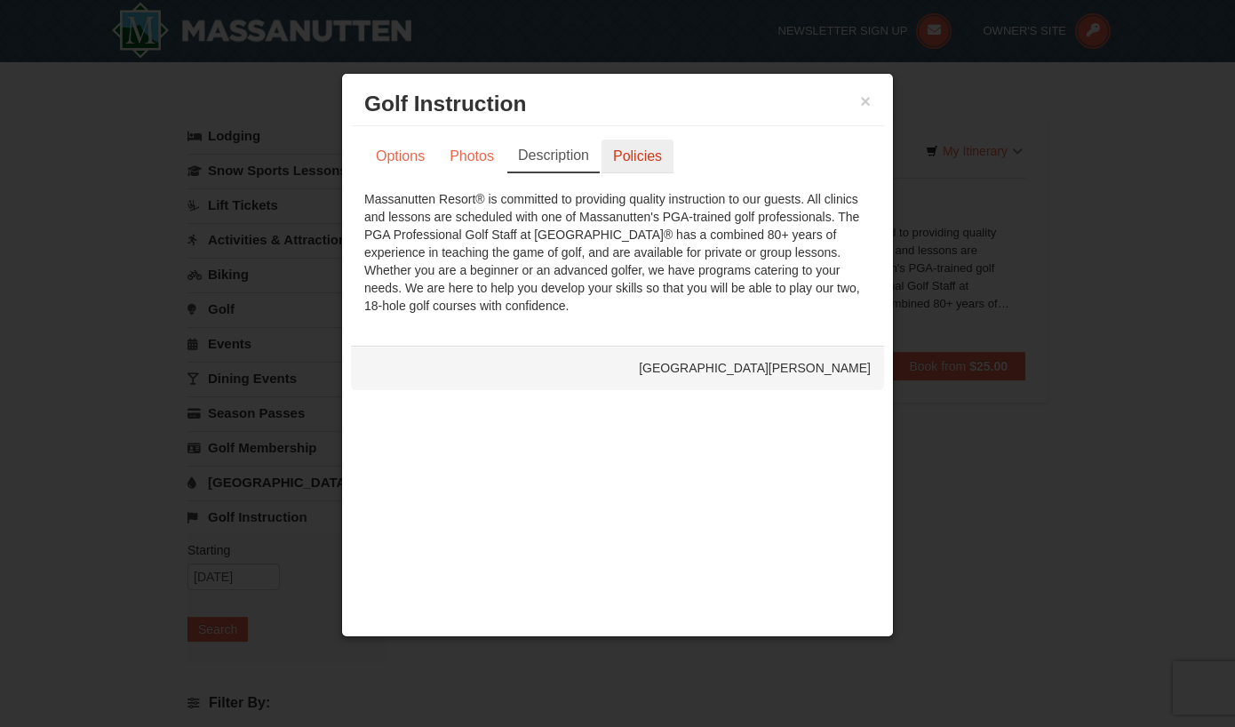
click at [630, 155] on link "Policies" at bounding box center [638, 157] width 72 height 34
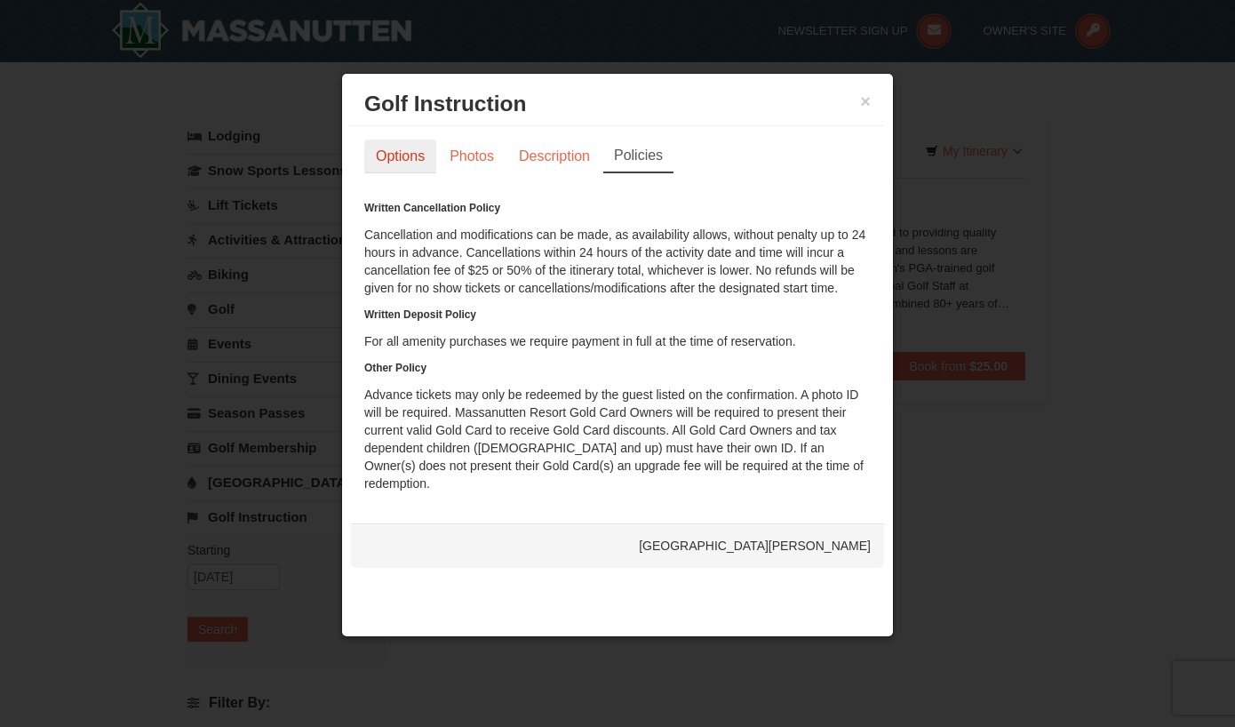
click at [408, 157] on link "Options" at bounding box center [400, 157] width 72 height 34
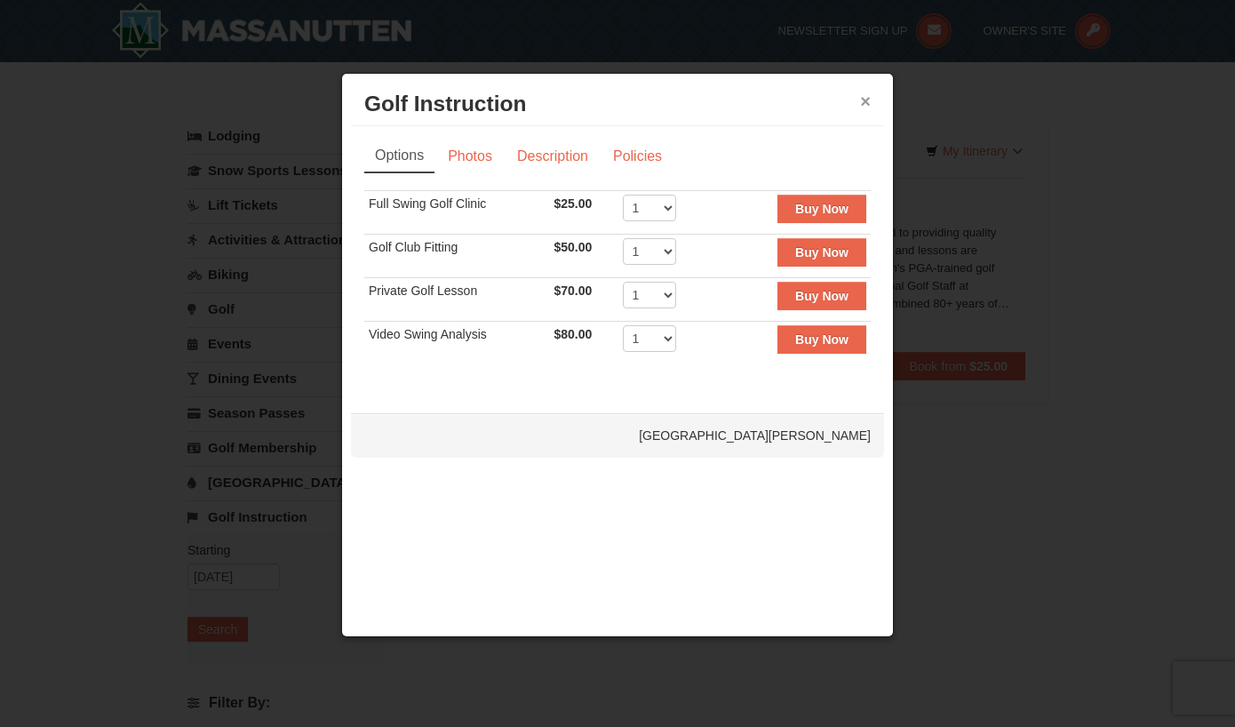
click at [861, 106] on button "×" at bounding box center [865, 101] width 11 height 18
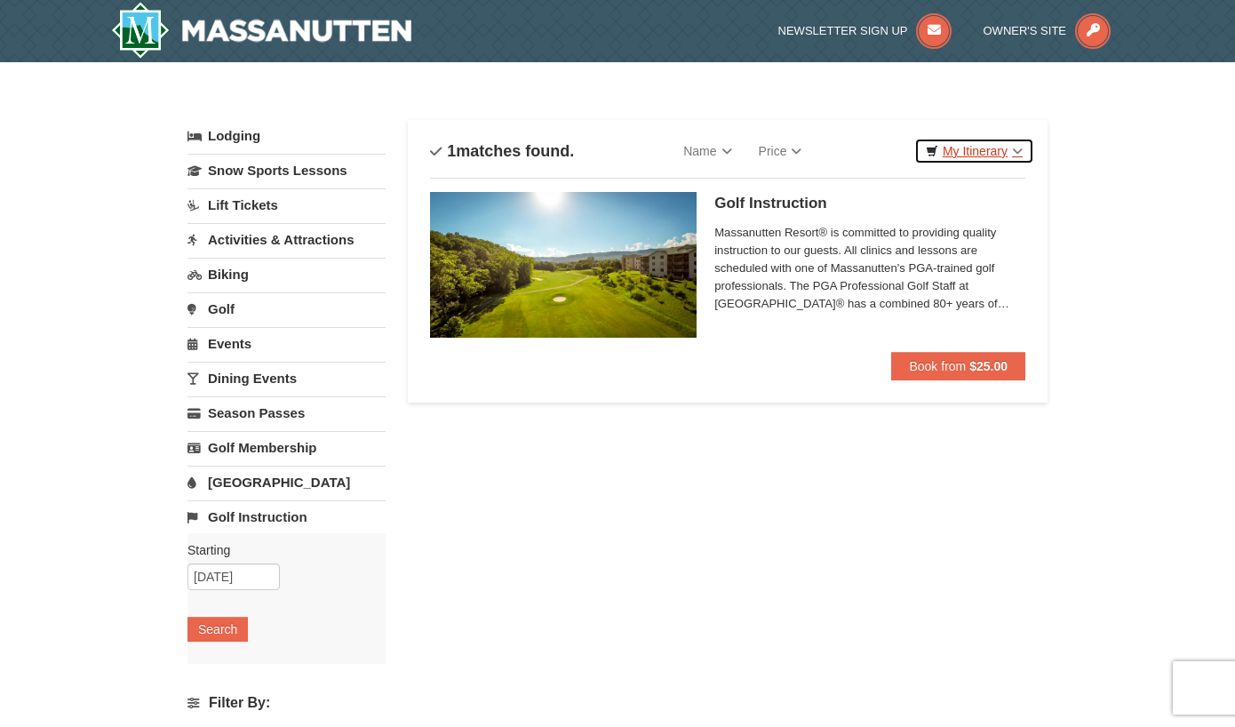
click at [1008, 155] on link "My Itinerary" at bounding box center [974, 151] width 120 height 27
click at [1123, 140] on div "× Categories List Filter My Itinerary Questions? [PHONE_NUMBER] Lodging Arrival…" at bounding box center [617, 576] width 1235 height 1029
click at [1174, 276] on div "× Categories List Filter My Itinerary Questions? [PHONE_NUMBER] Lodging Arrival…" at bounding box center [617, 576] width 1235 height 1029
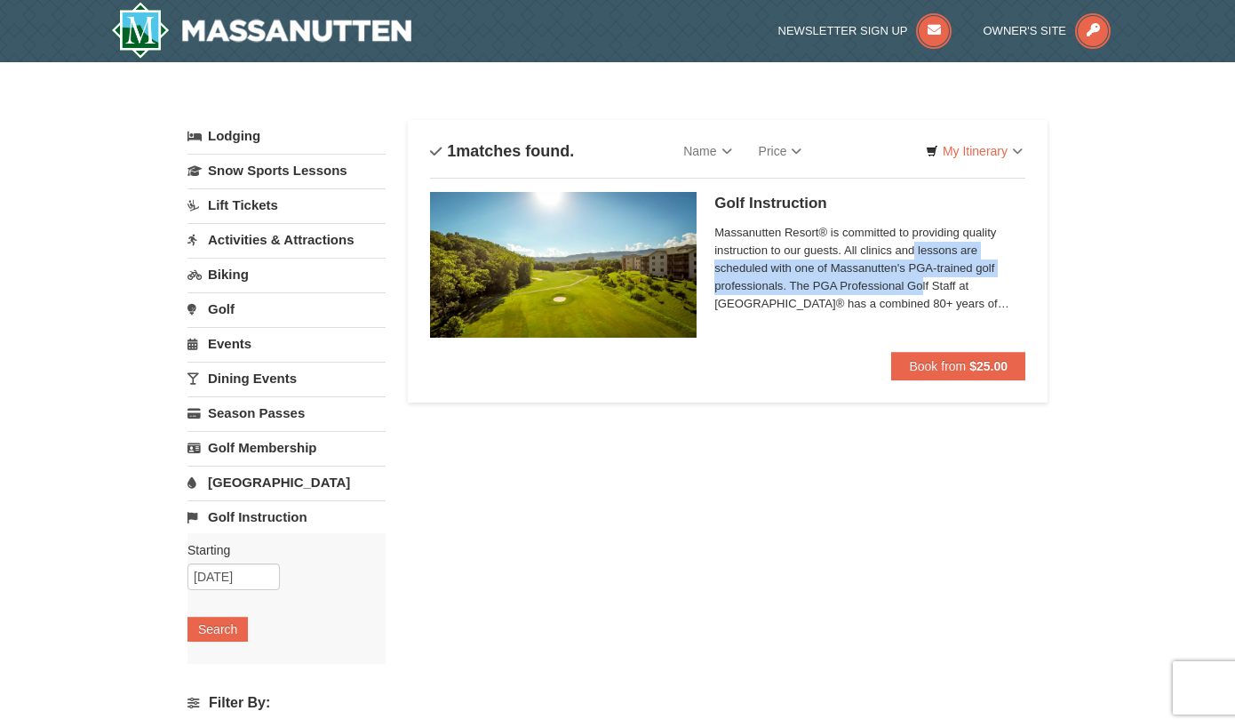
drag, startPoint x: 912, startPoint y: 248, endPoint x: 921, endPoint y: 286, distance: 39.4
click at [921, 286] on span "Massanutten Resort® is committed to providing quality instruction to our guests…" at bounding box center [869, 268] width 311 height 89
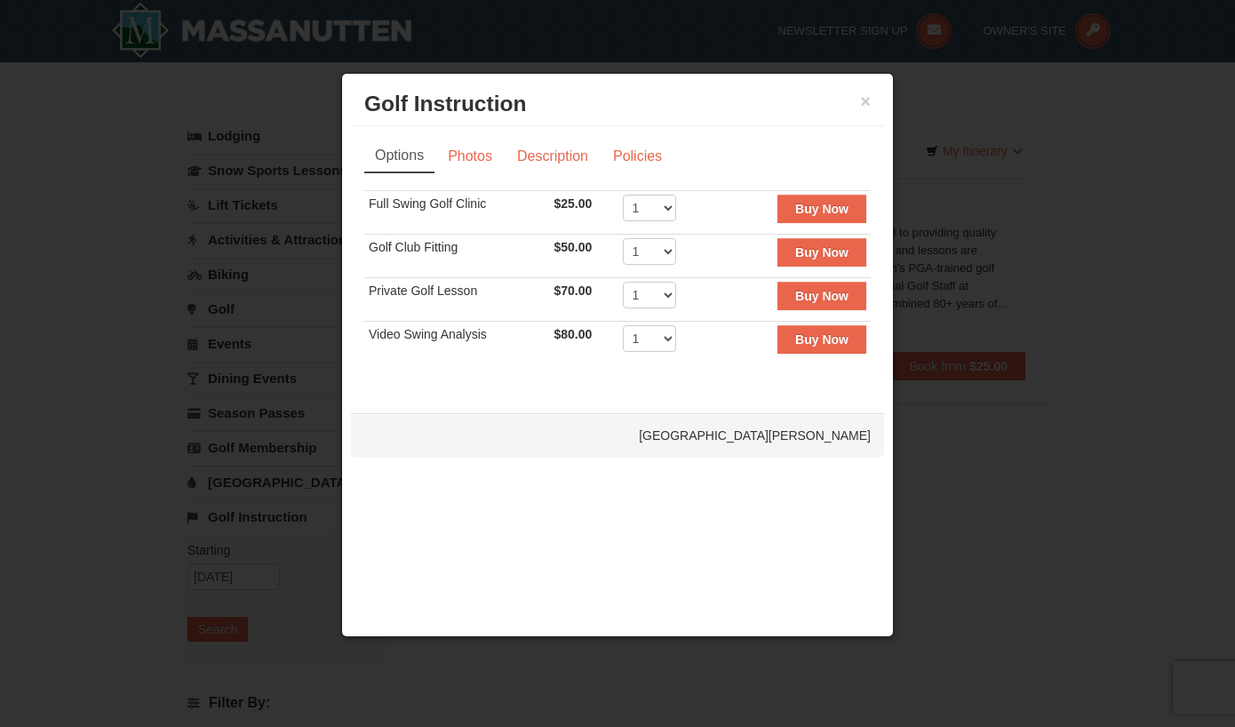
drag, startPoint x: 921, startPoint y: 286, endPoint x: 1119, endPoint y: 267, distance: 198.1
click at [1119, 267] on div at bounding box center [617, 363] width 1235 height 727
